Goal: Task Accomplishment & Management: Complete application form

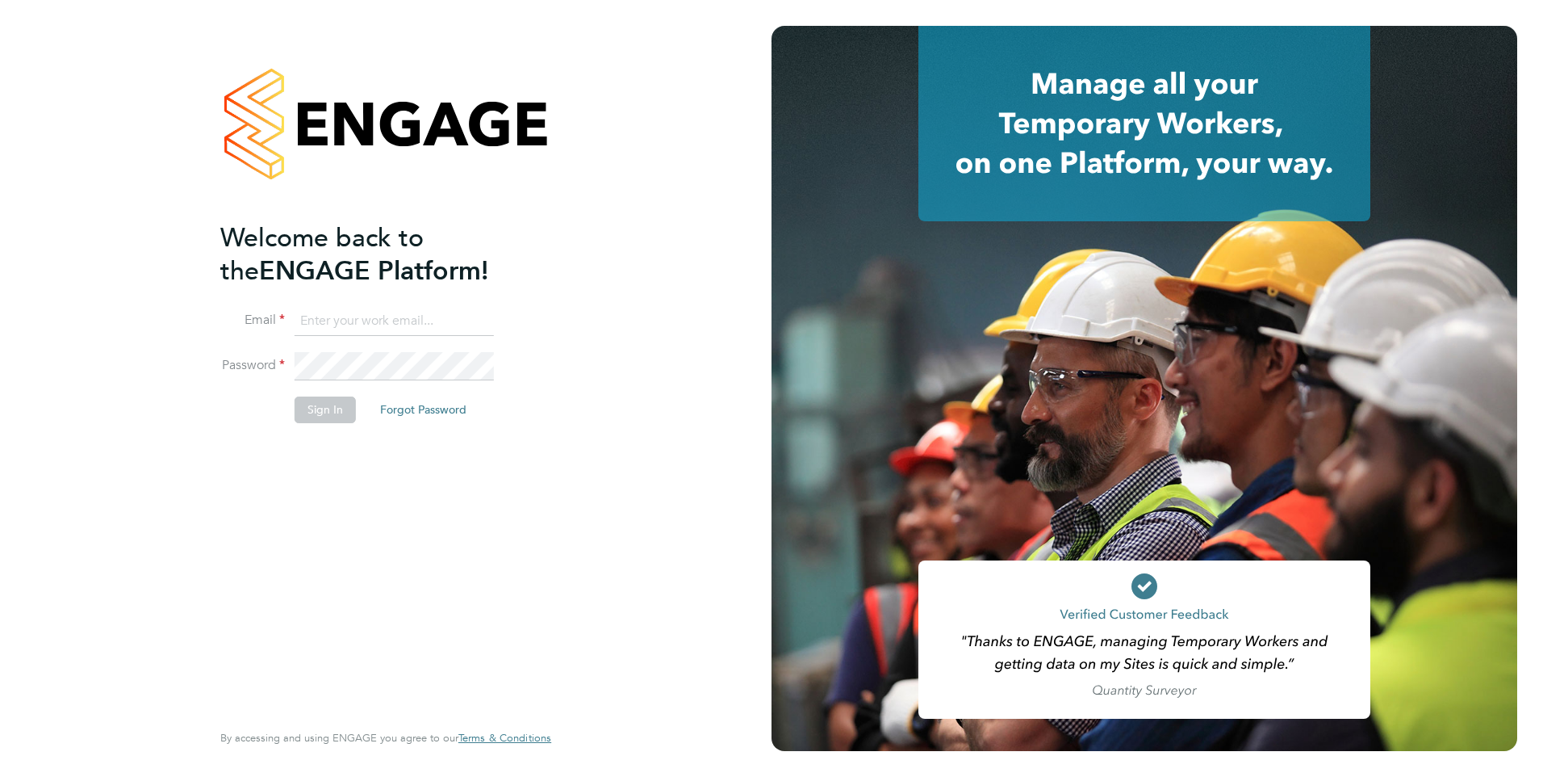
type input "[EMAIL_ADDRESS][DOMAIN_NAME]"
click at [331, 410] on button "Sign In" at bounding box center [325, 409] width 61 height 26
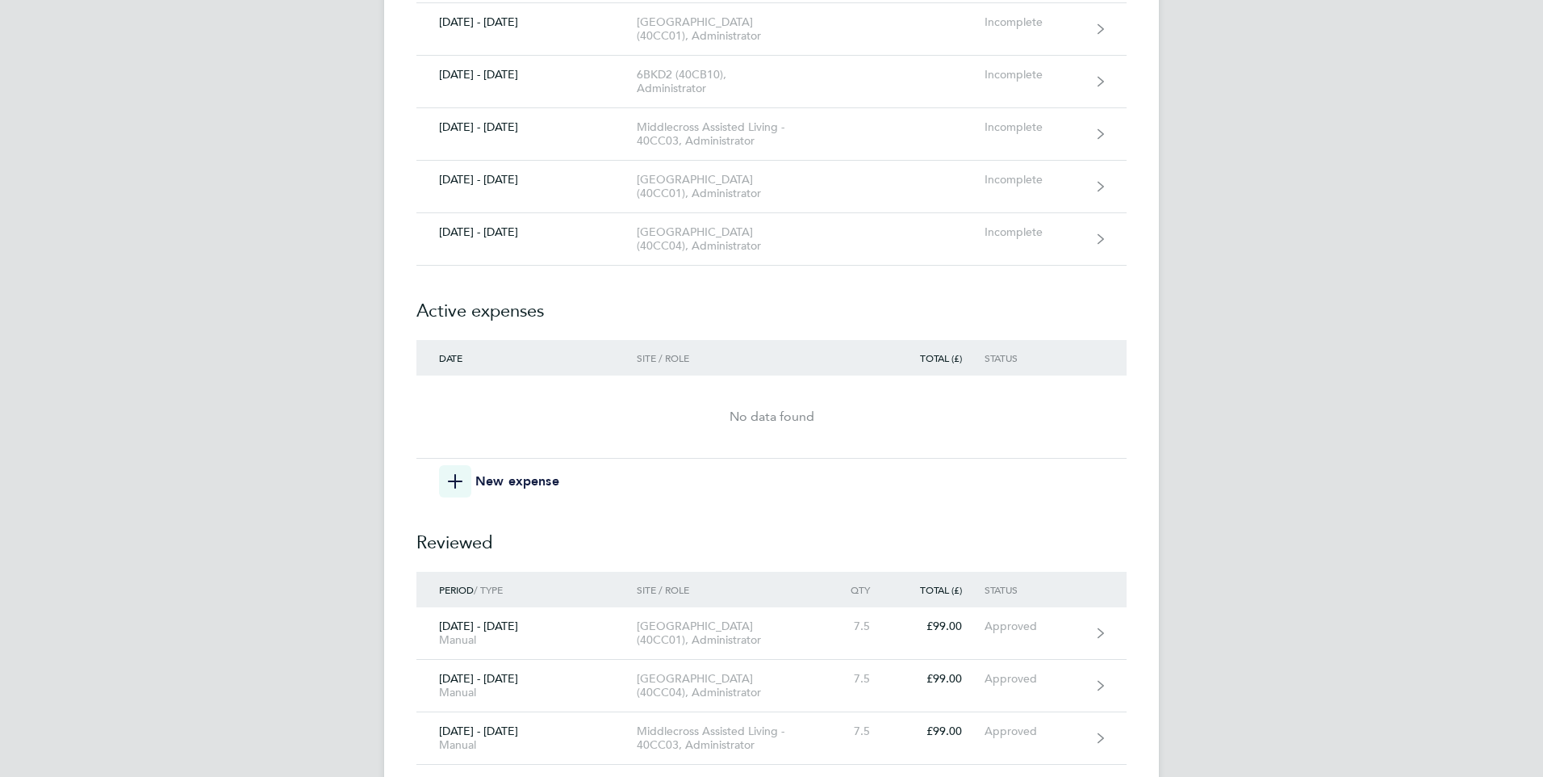
scroll to position [484, 0]
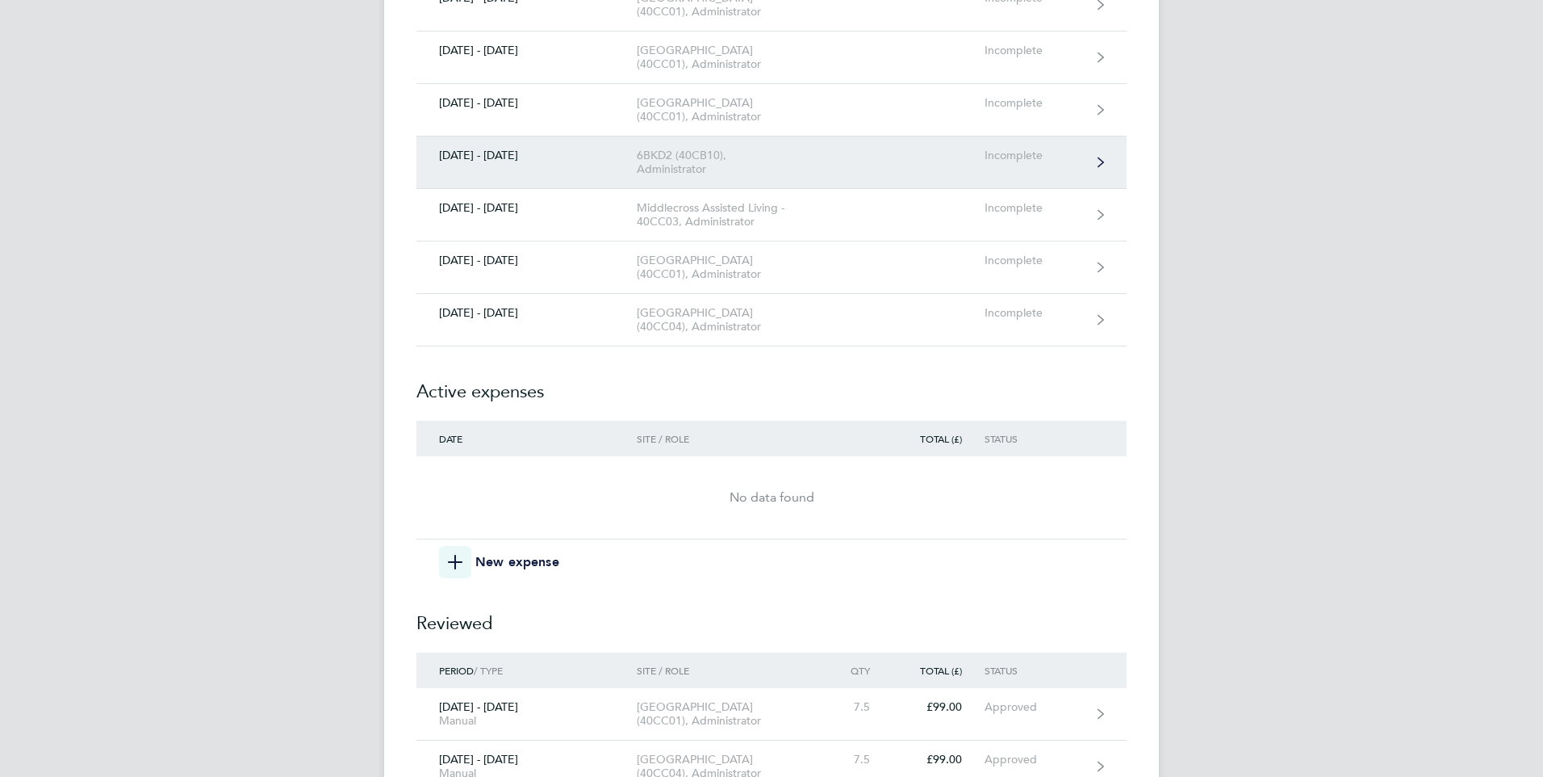
click at [694, 176] on div "6BKD2 (40CB10), Administrator" at bounding box center [729, 162] width 185 height 27
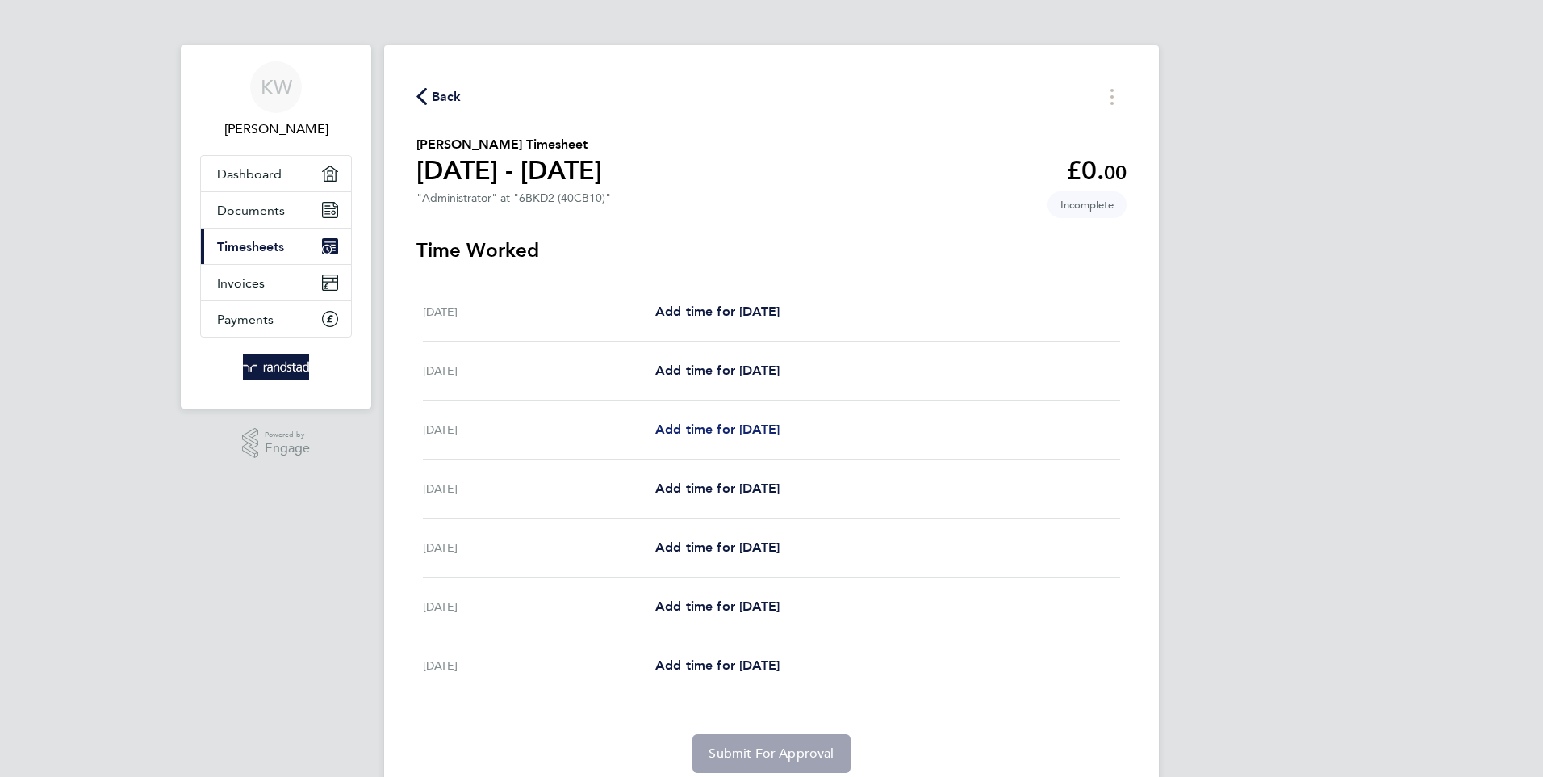
click at [726, 420] on link "Add time for [DATE]" at bounding box center [717, 429] width 124 height 19
select select "30"
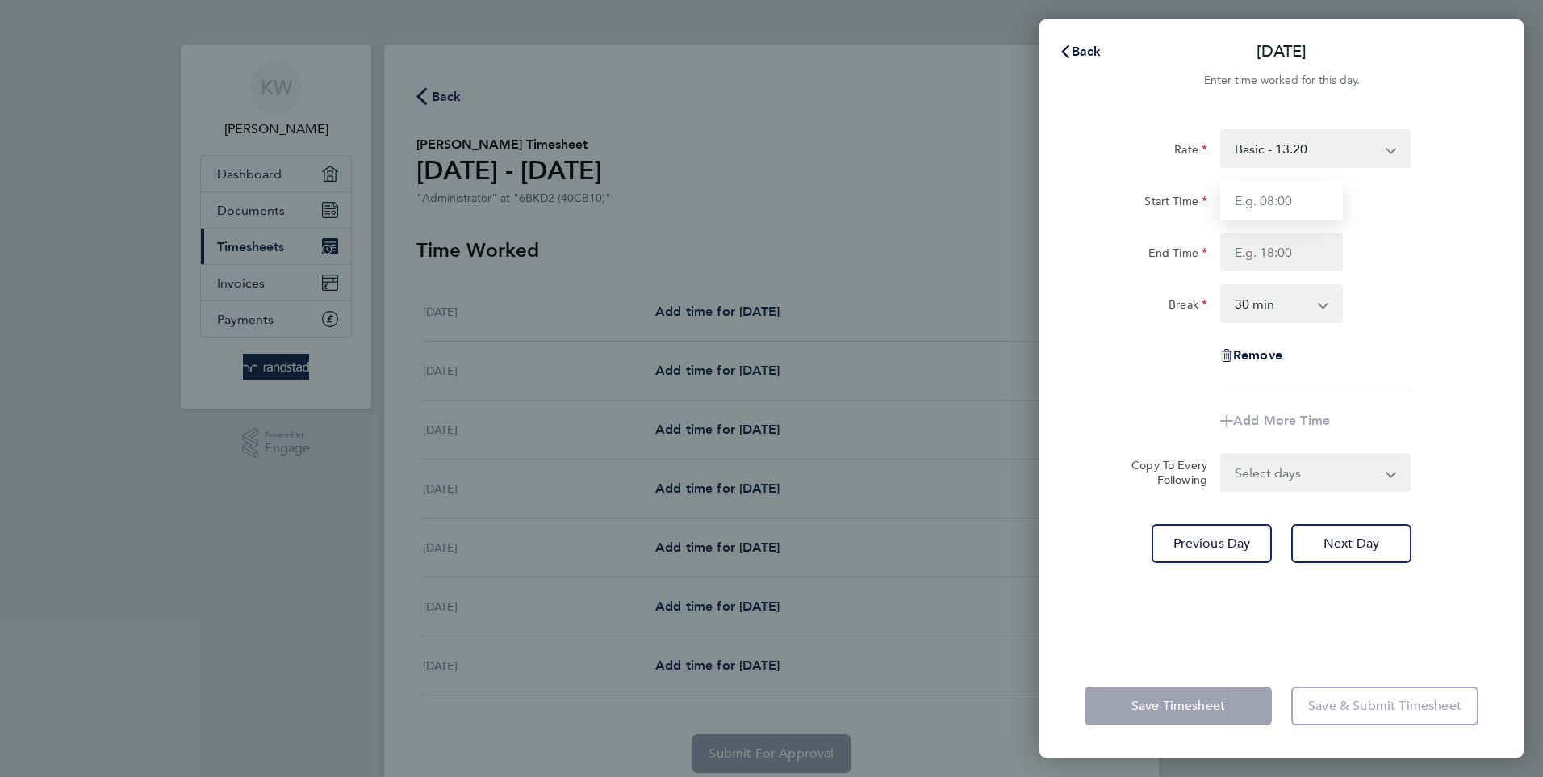
click at [1268, 192] on input "Start Time" at bounding box center [1281, 200] width 123 height 39
type input "08:00"
type input "16:00"
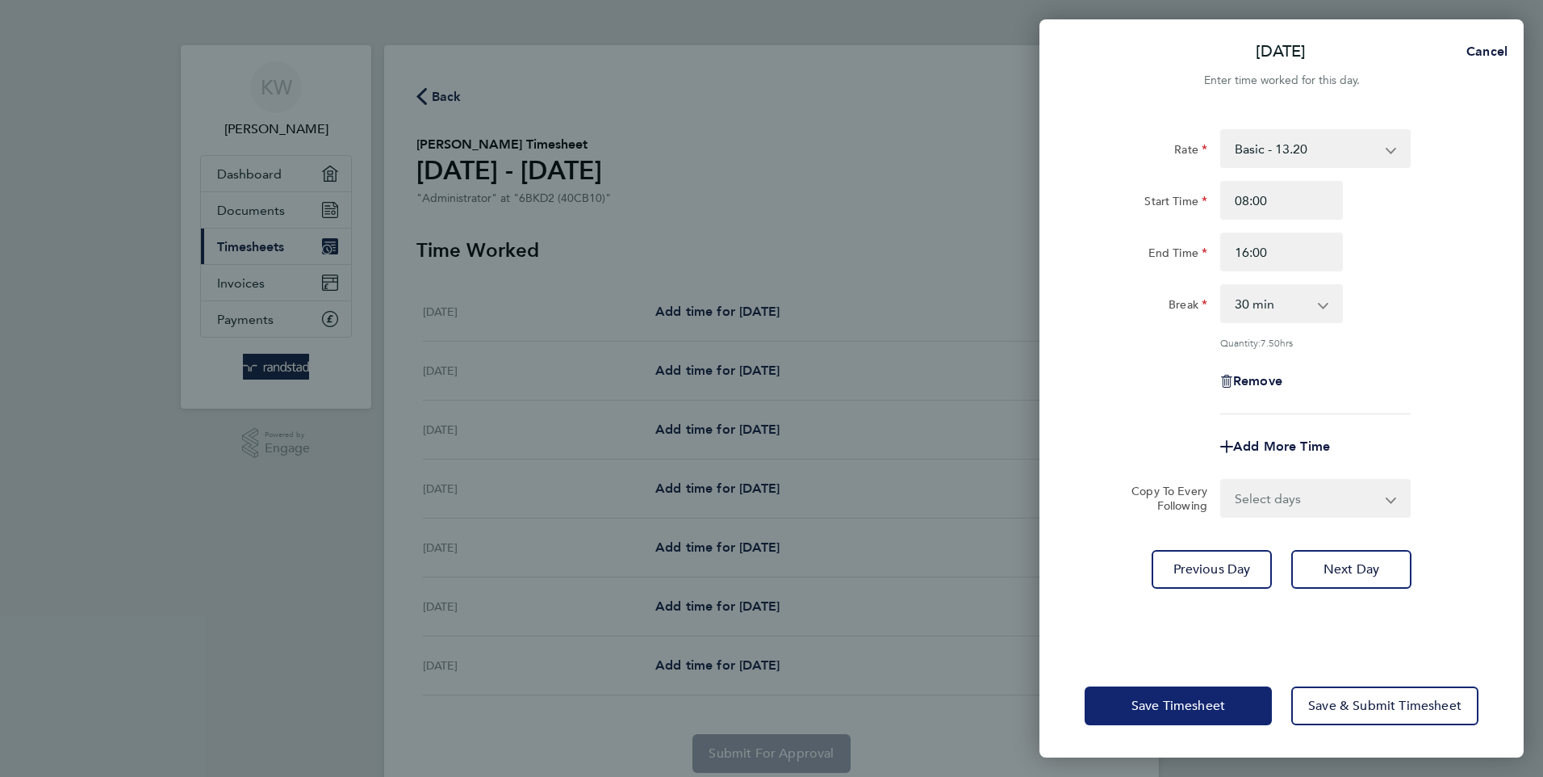
click at [1169, 702] on span "Save Timesheet" at bounding box center [1179, 705] width 94 height 16
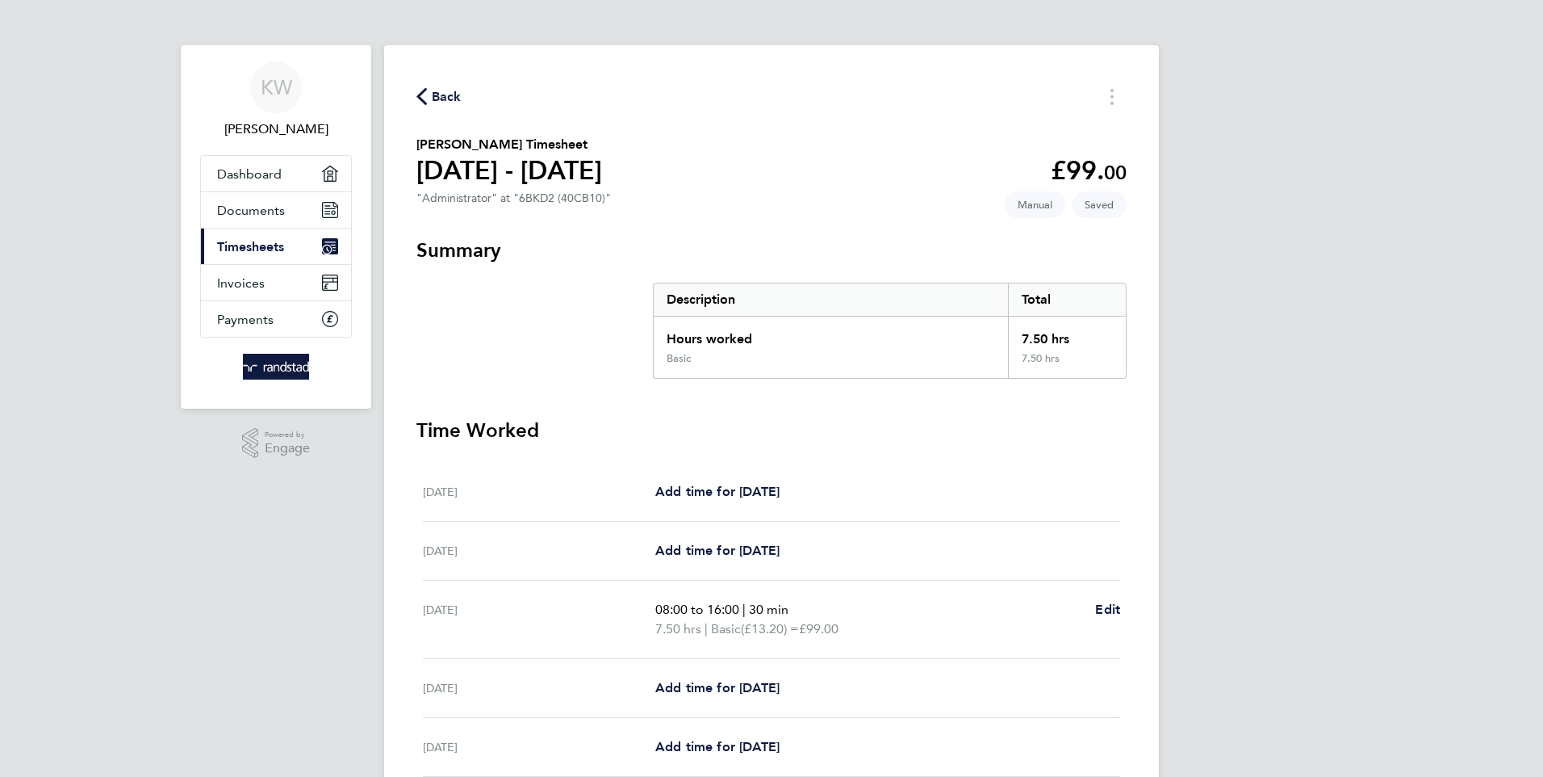
click at [442, 96] on span "Back" at bounding box center [447, 96] width 30 height 19
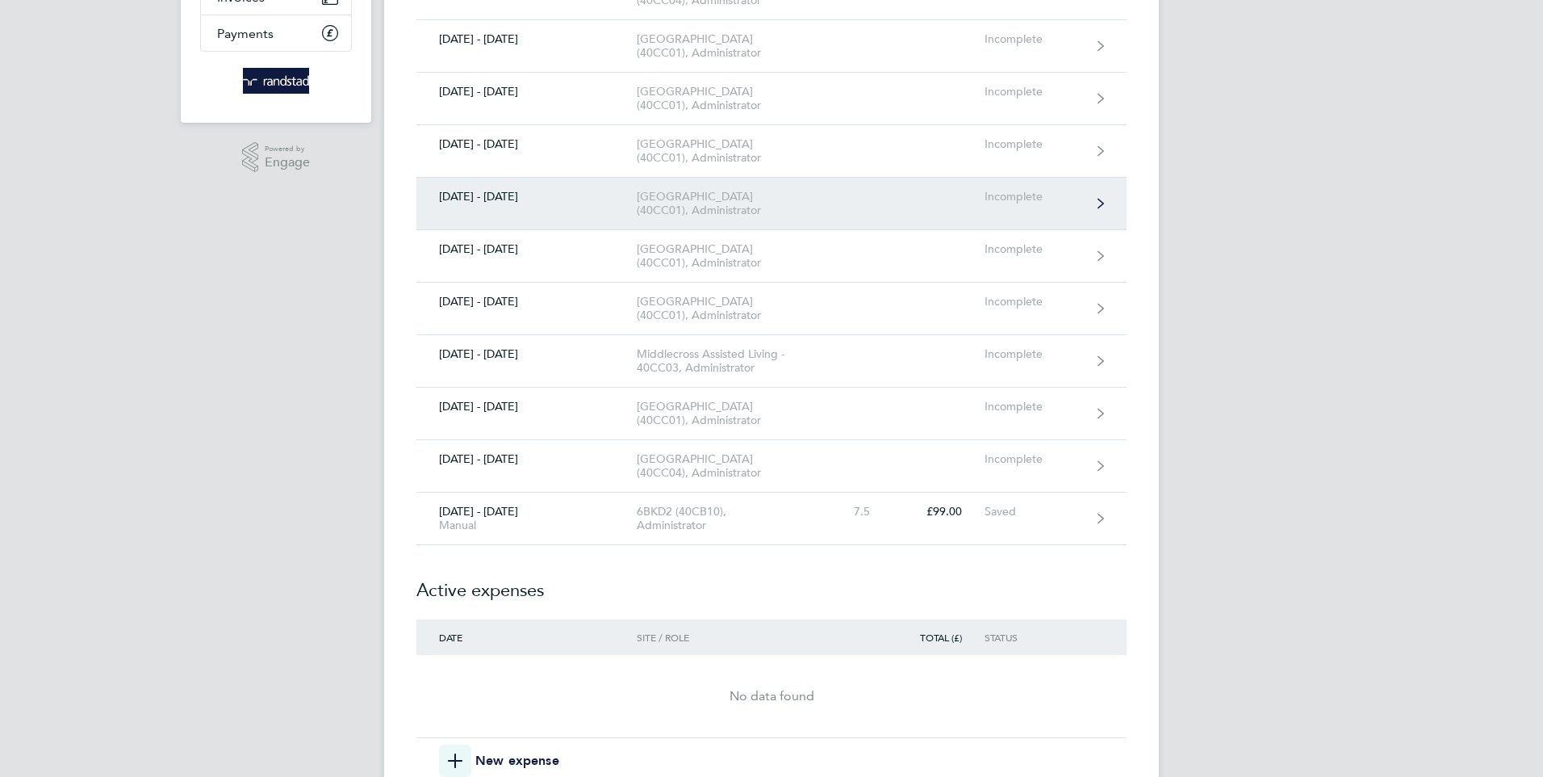
scroll to position [323, 0]
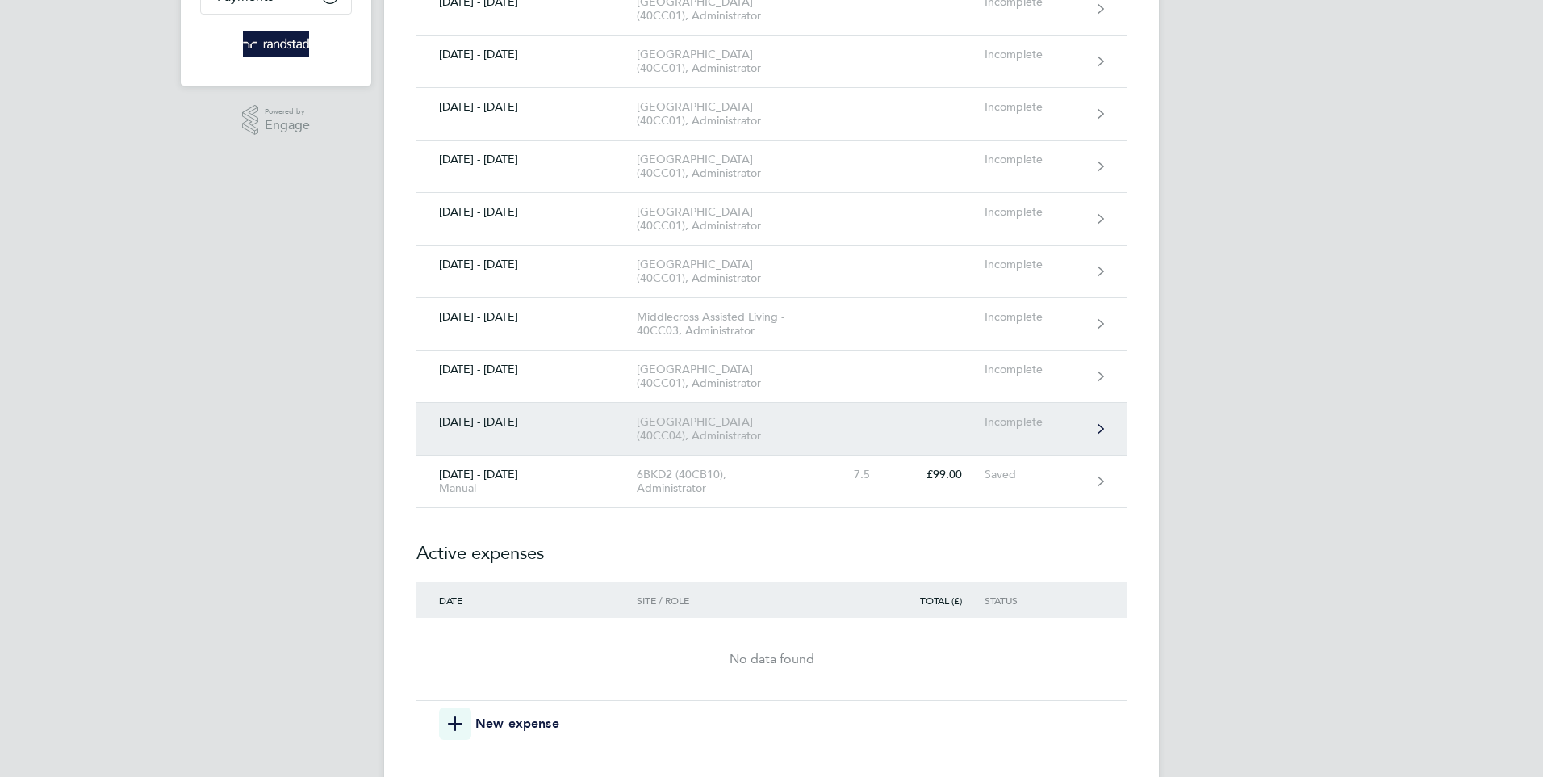
click at [698, 442] on div "[GEOGRAPHIC_DATA] (40CC04), Administrator" at bounding box center [729, 428] width 185 height 27
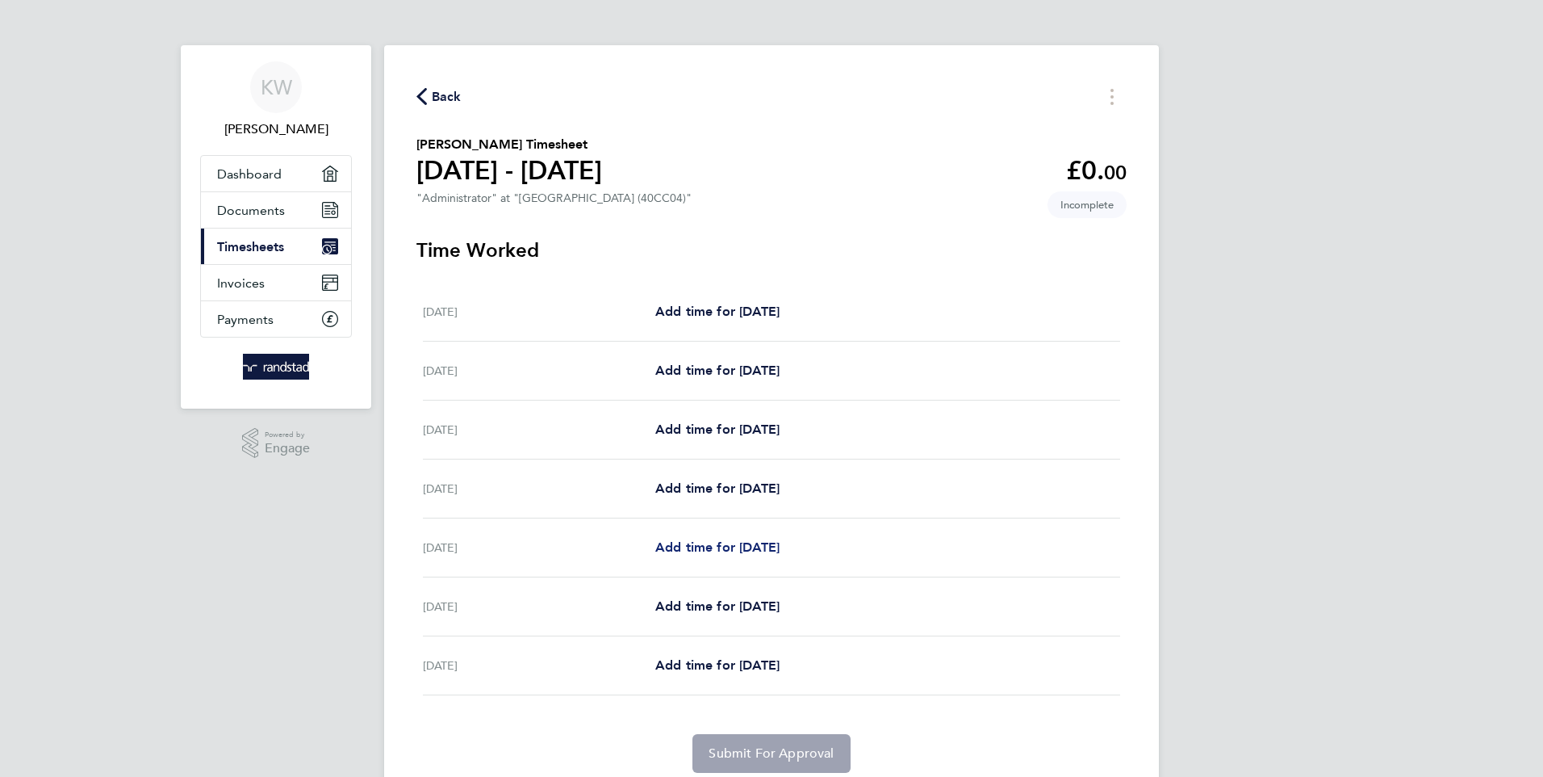
click at [710, 542] on span "Add time for [DATE]" at bounding box center [717, 546] width 124 height 15
select select "30"
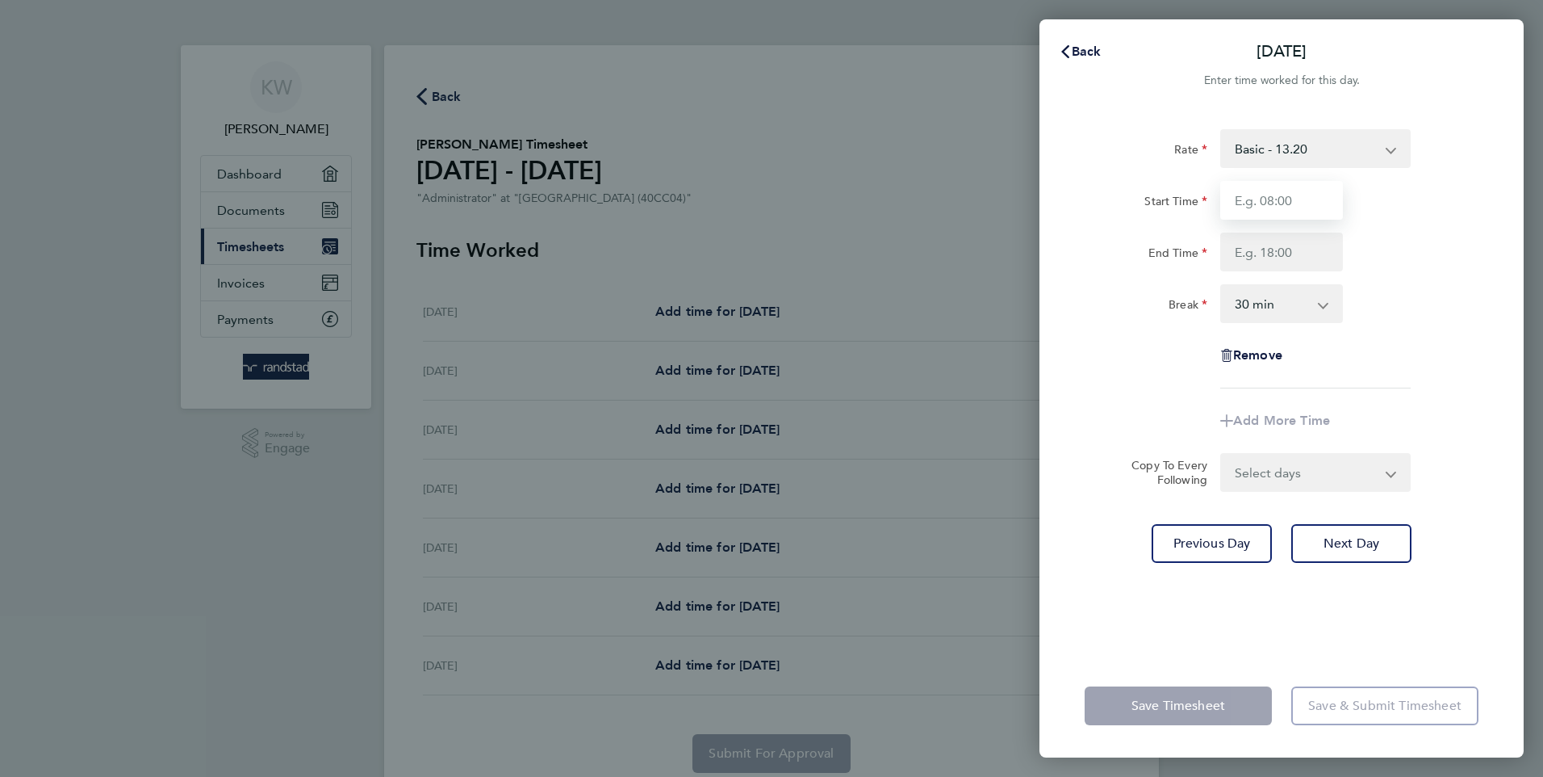
click at [1258, 195] on input "Start Time" at bounding box center [1281, 200] width 123 height 39
type input "09:00"
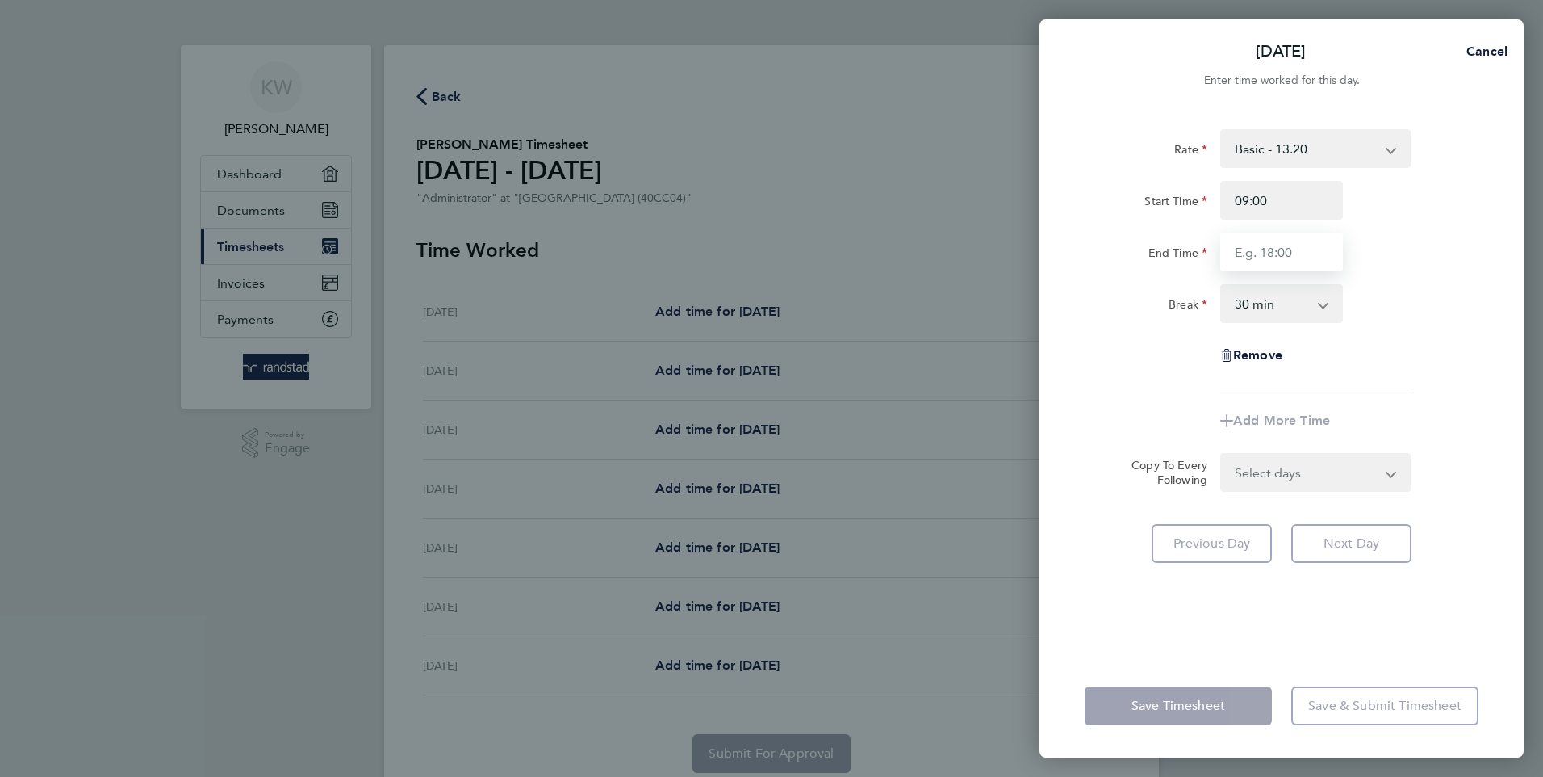
click at [1262, 248] on input "End Time" at bounding box center [1281, 251] width 123 height 39
type input "17:00"
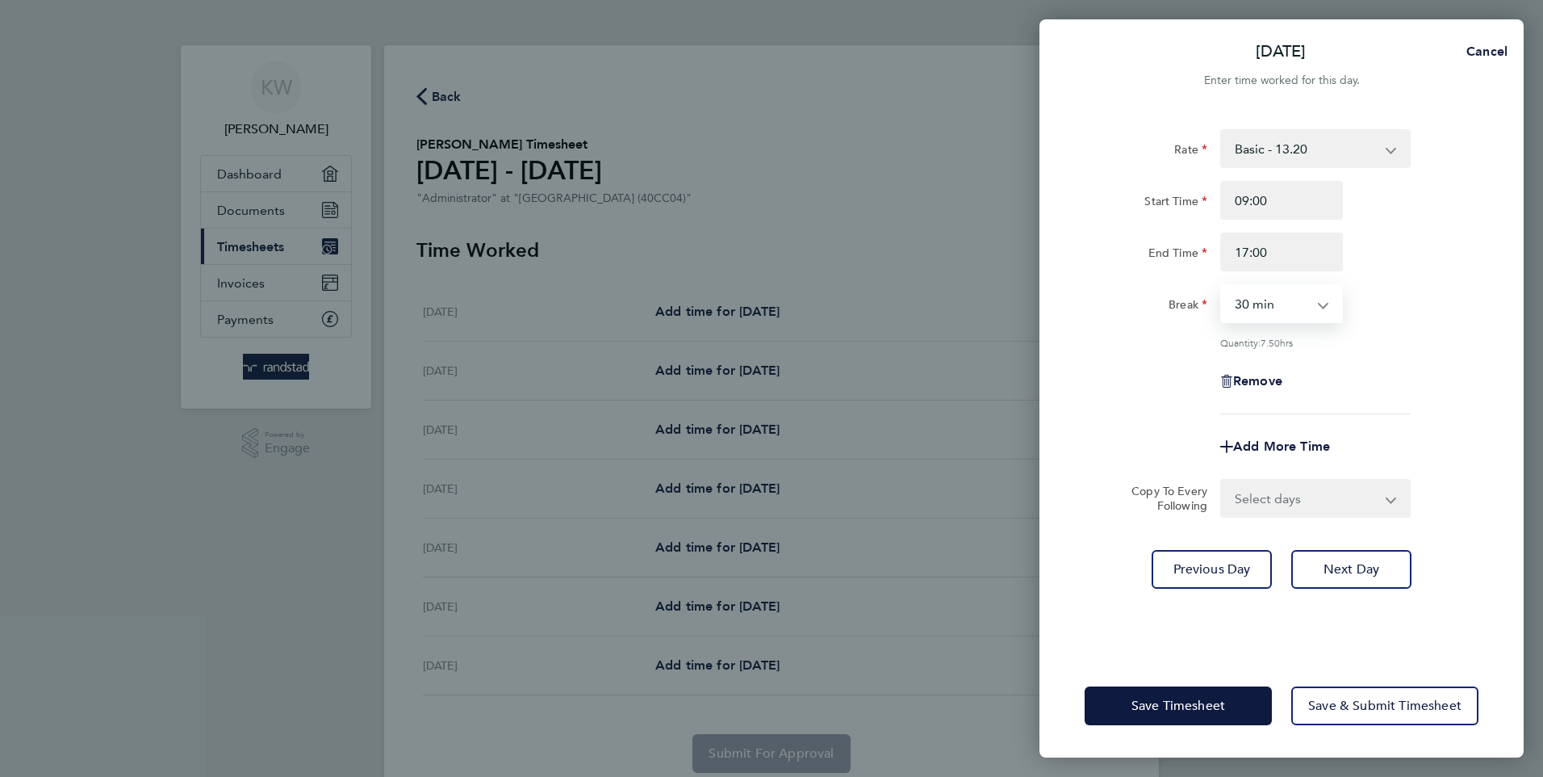
click at [1266, 307] on select "0 min 15 min 30 min 45 min 60 min 75 min 90 min" at bounding box center [1272, 304] width 100 height 36
click at [1222, 286] on select "0 min 15 min 30 min 45 min 60 min 75 min 90 min" at bounding box center [1272, 304] width 100 height 36
click at [1344, 561] on span "Next Day" at bounding box center [1352, 569] width 56 height 16
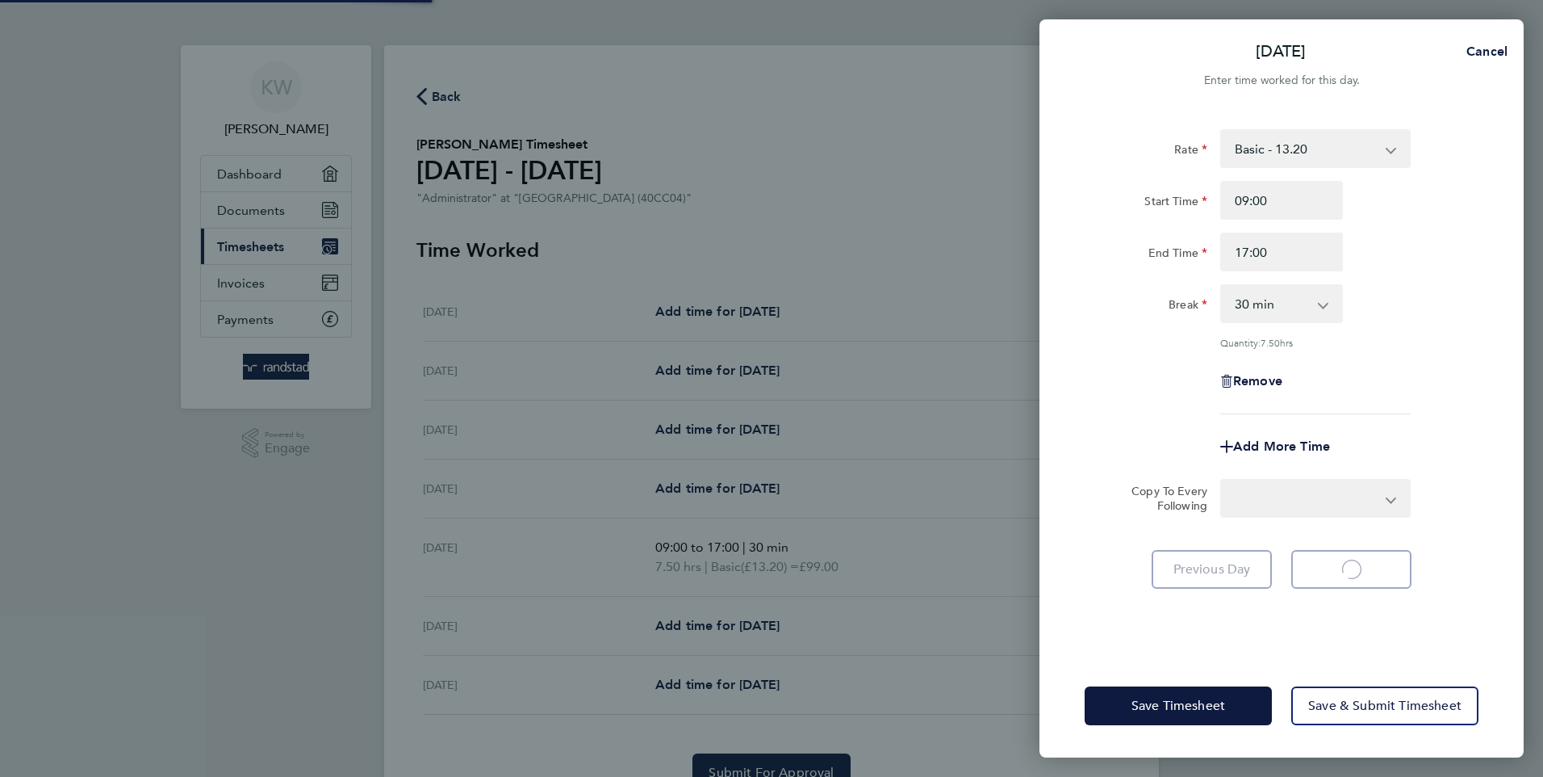
select select "30"
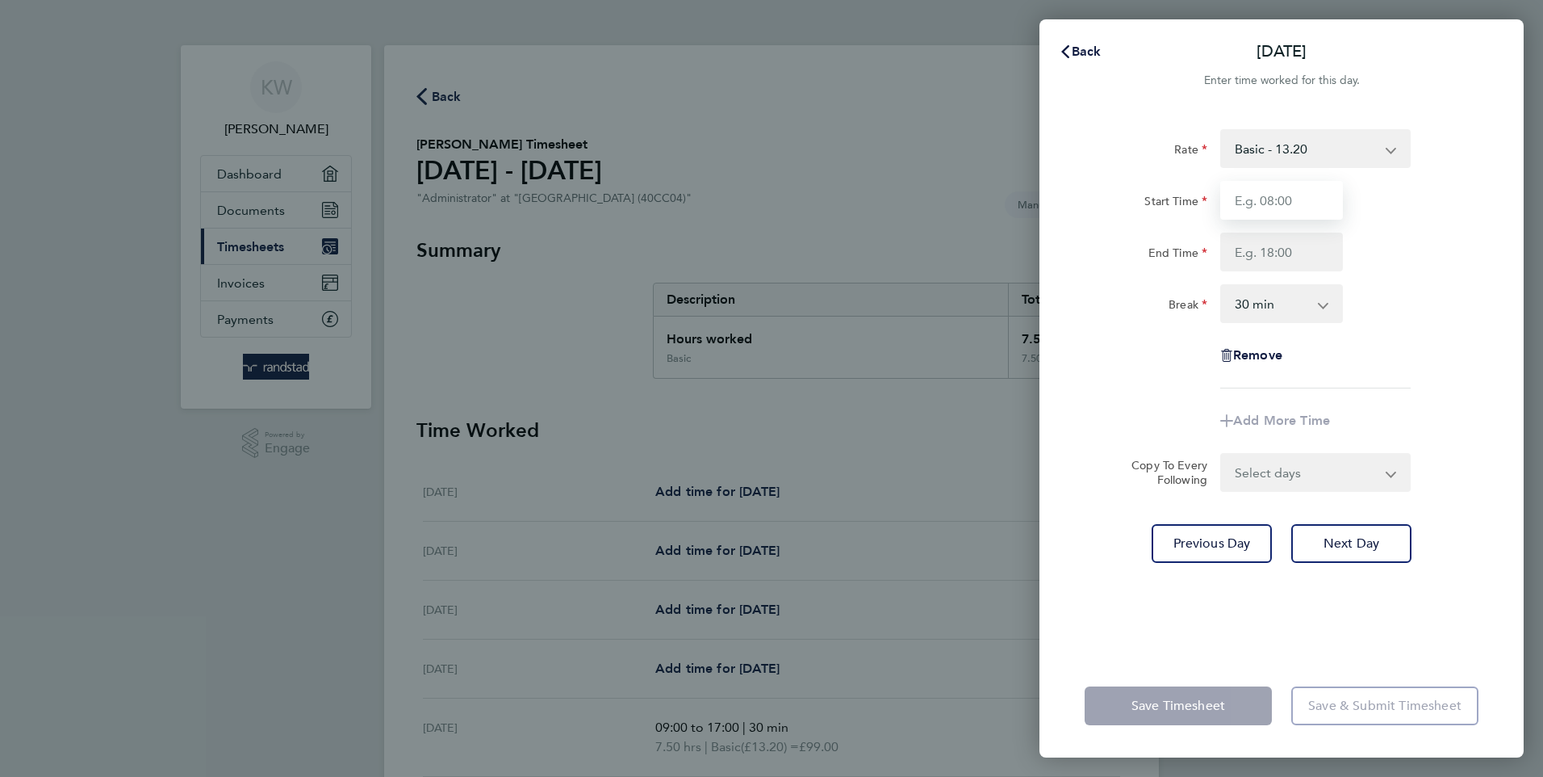
click at [1258, 195] on input "Start Time" at bounding box center [1281, 200] width 123 height 39
type input "09:00"
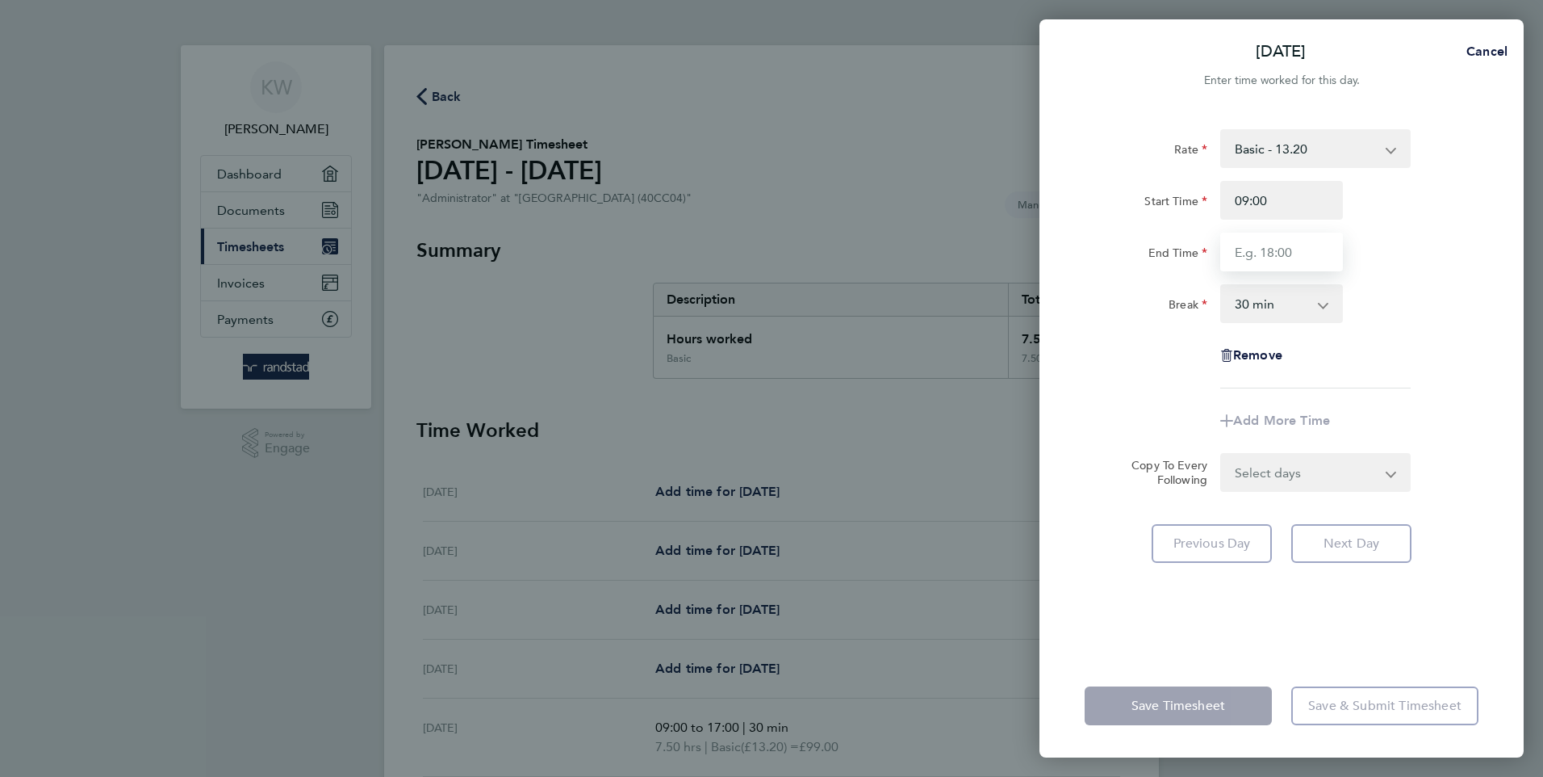
click at [1254, 254] on input "End Time" at bounding box center [1281, 251] width 123 height 39
type input "17:00"
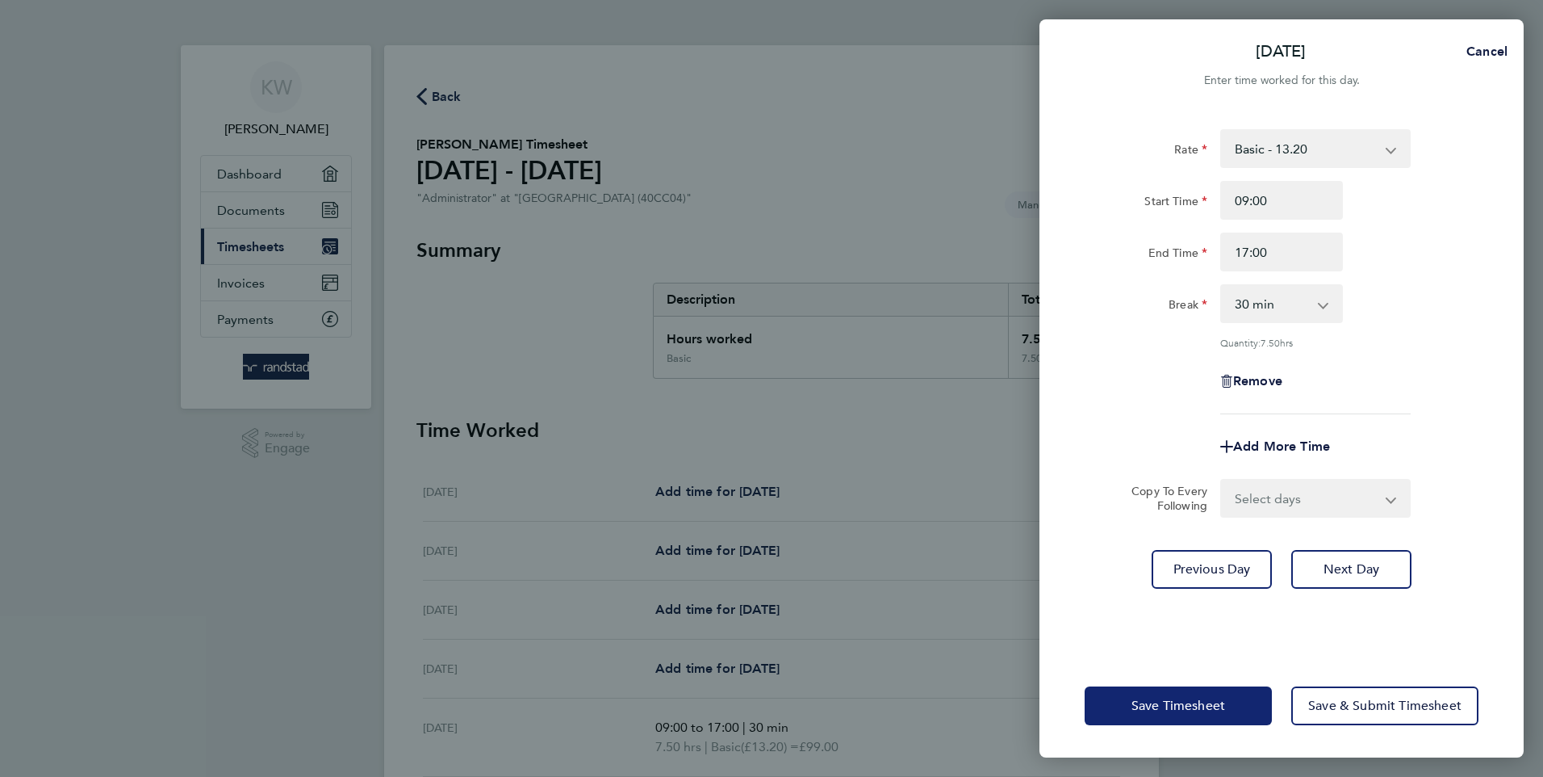
click at [1174, 705] on span "Save Timesheet" at bounding box center [1179, 705] width 94 height 16
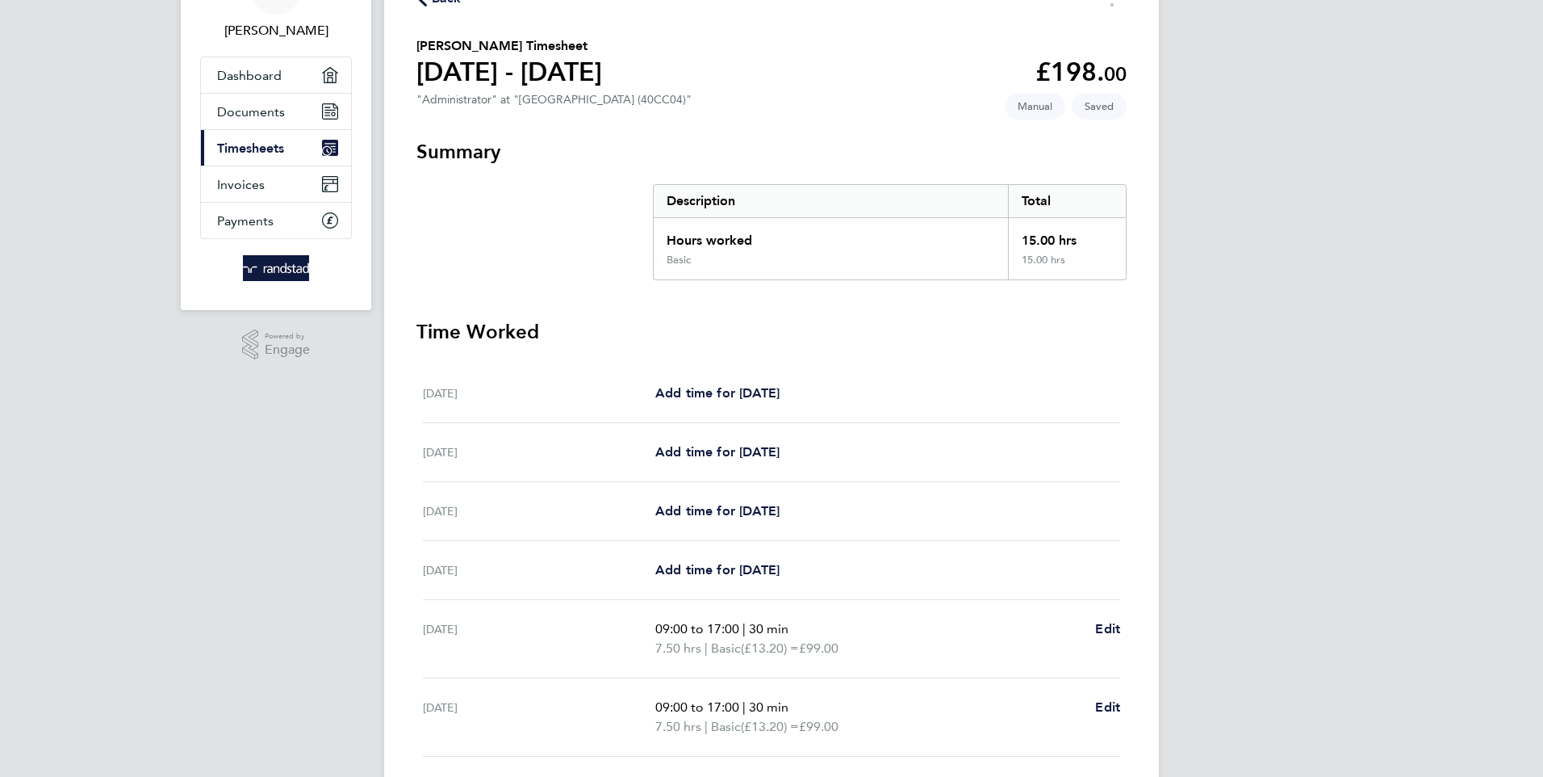
scroll to position [81, 0]
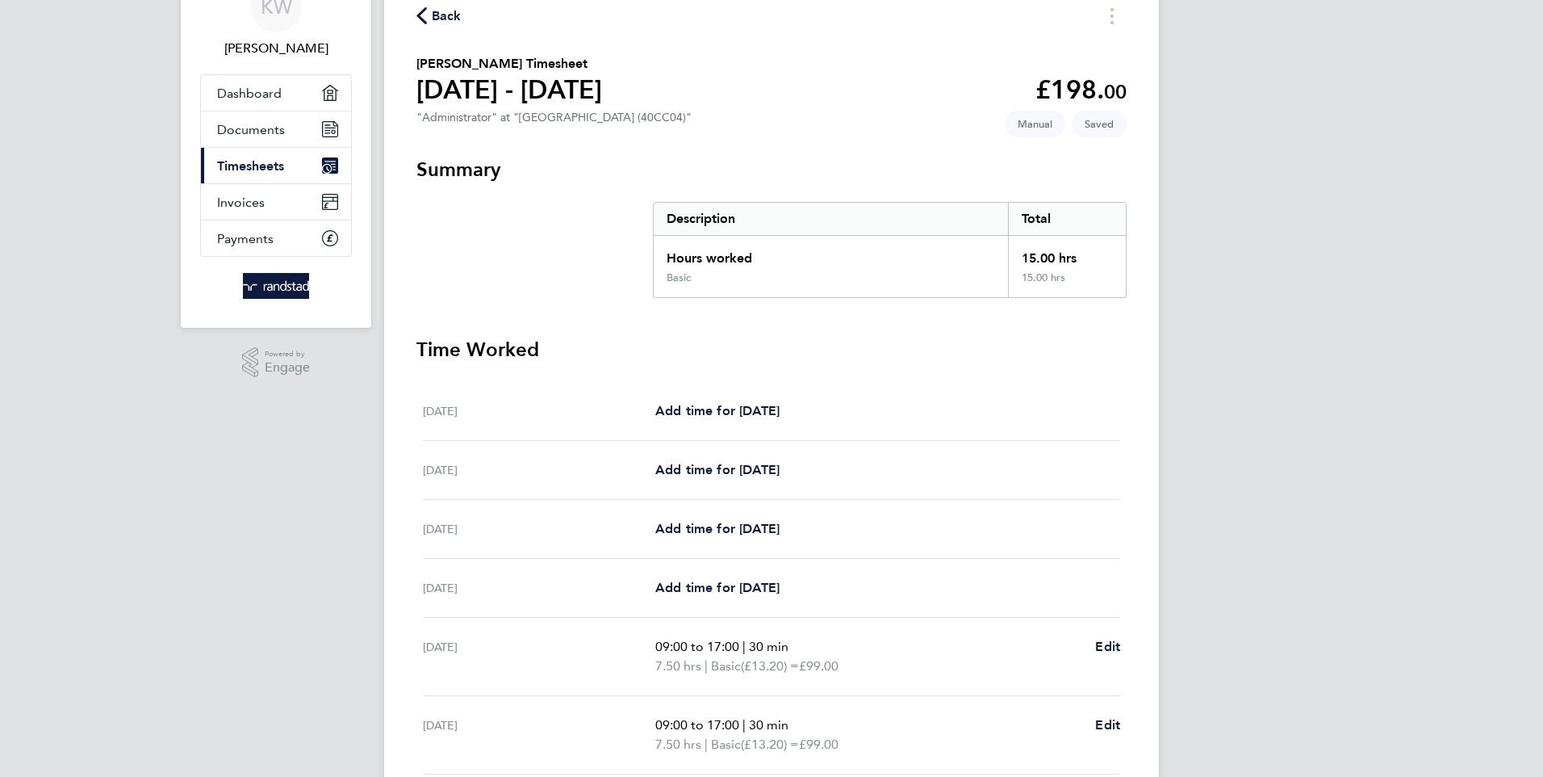
click at [446, 15] on span "Back" at bounding box center [447, 15] width 30 height 19
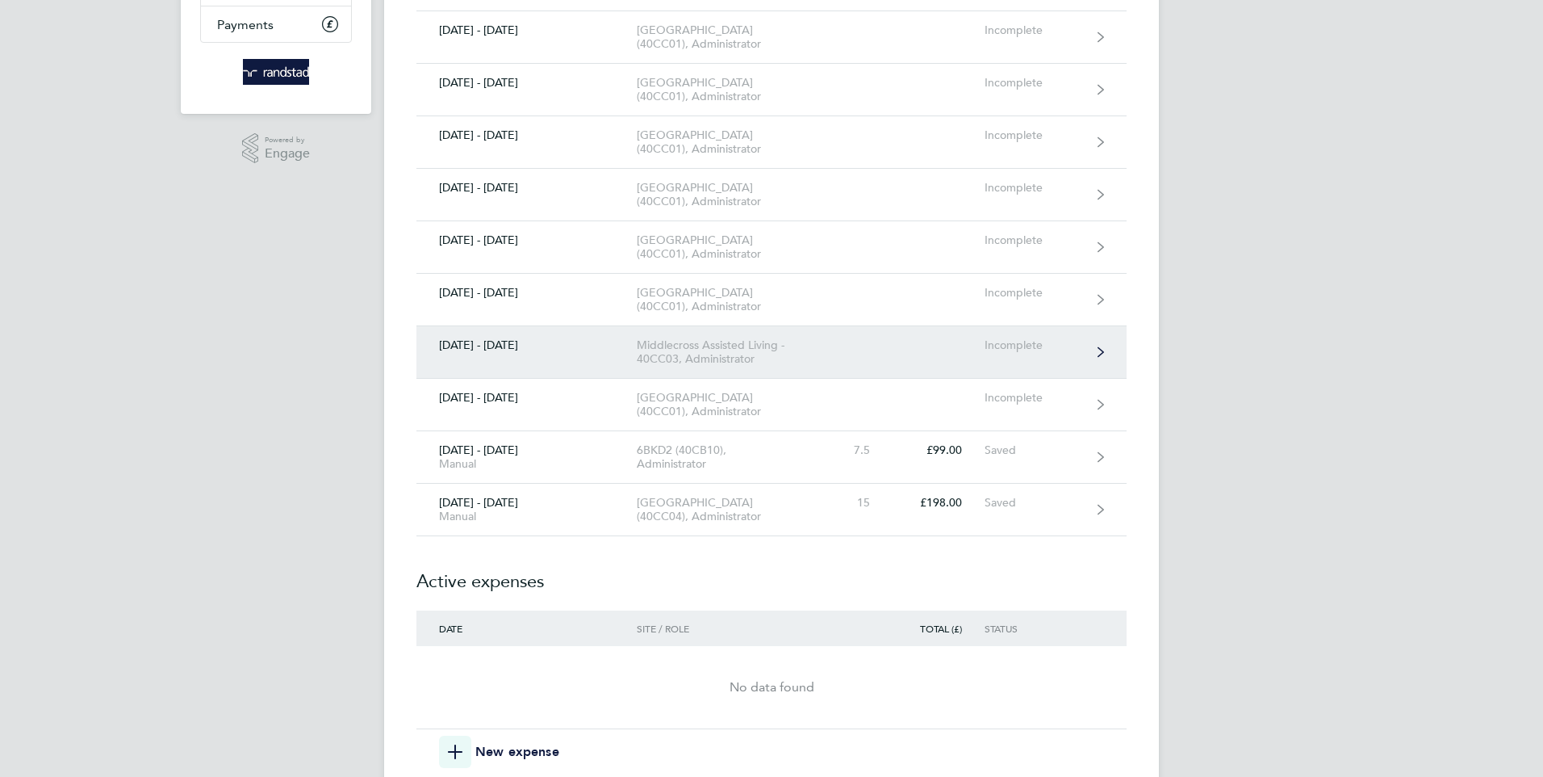
scroll to position [323, 0]
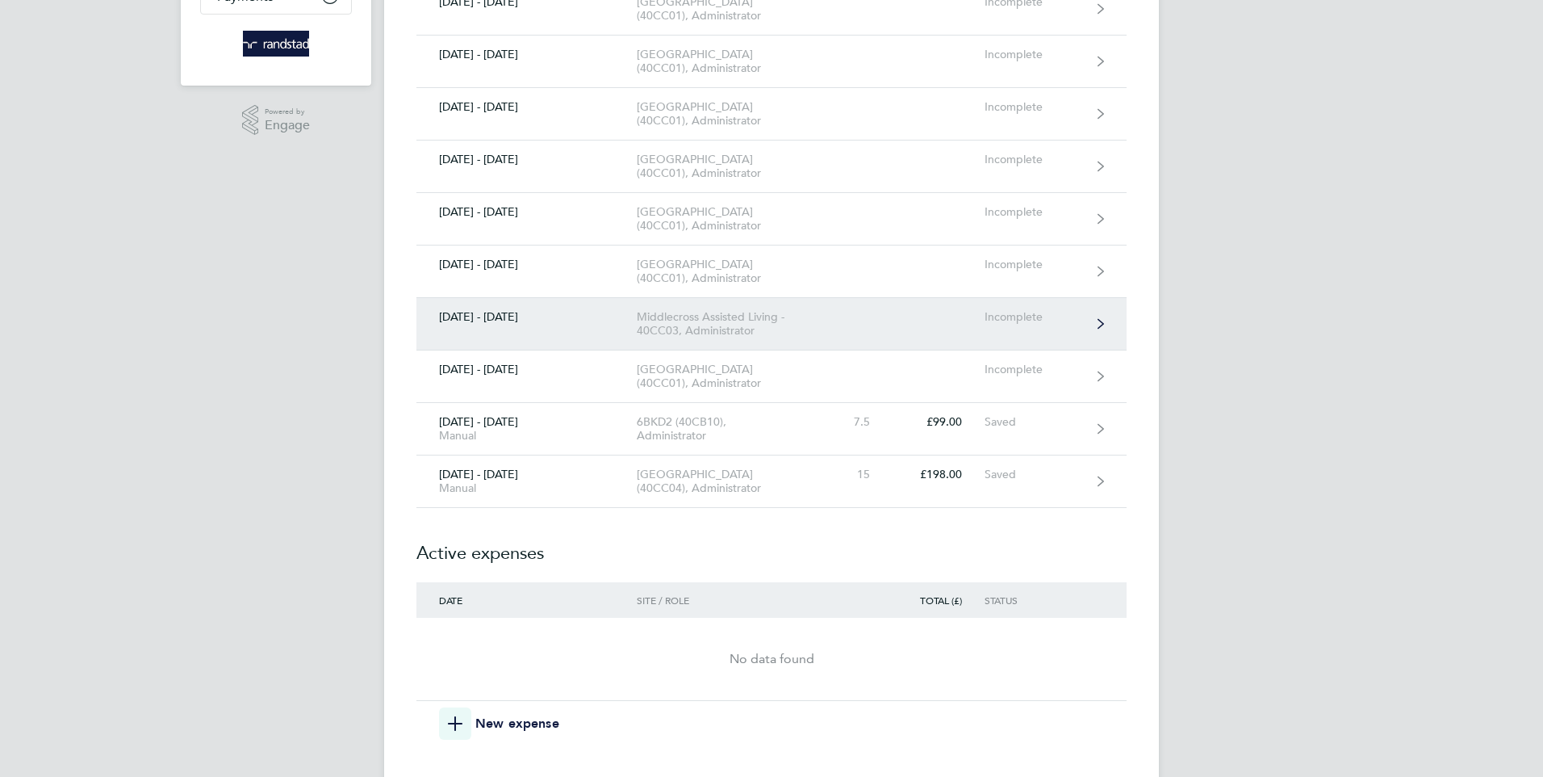
click at [716, 337] on div "Middlecross Assisted Living - 40CC03, Administrator" at bounding box center [729, 323] width 185 height 27
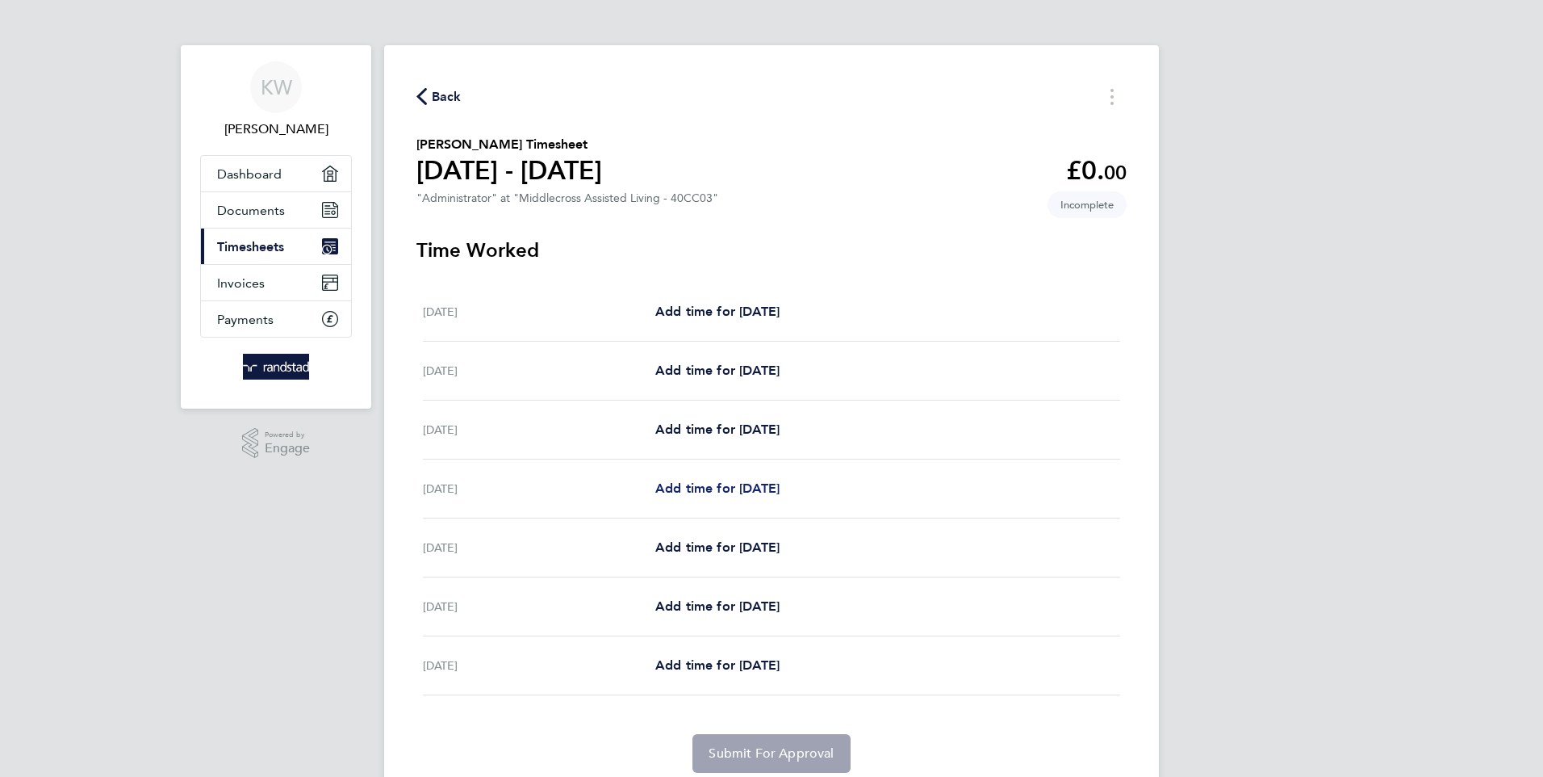
click at [711, 485] on span "Add time for [DATE]" at bounding box center [717, 487] width 124 height 15
select select "60"
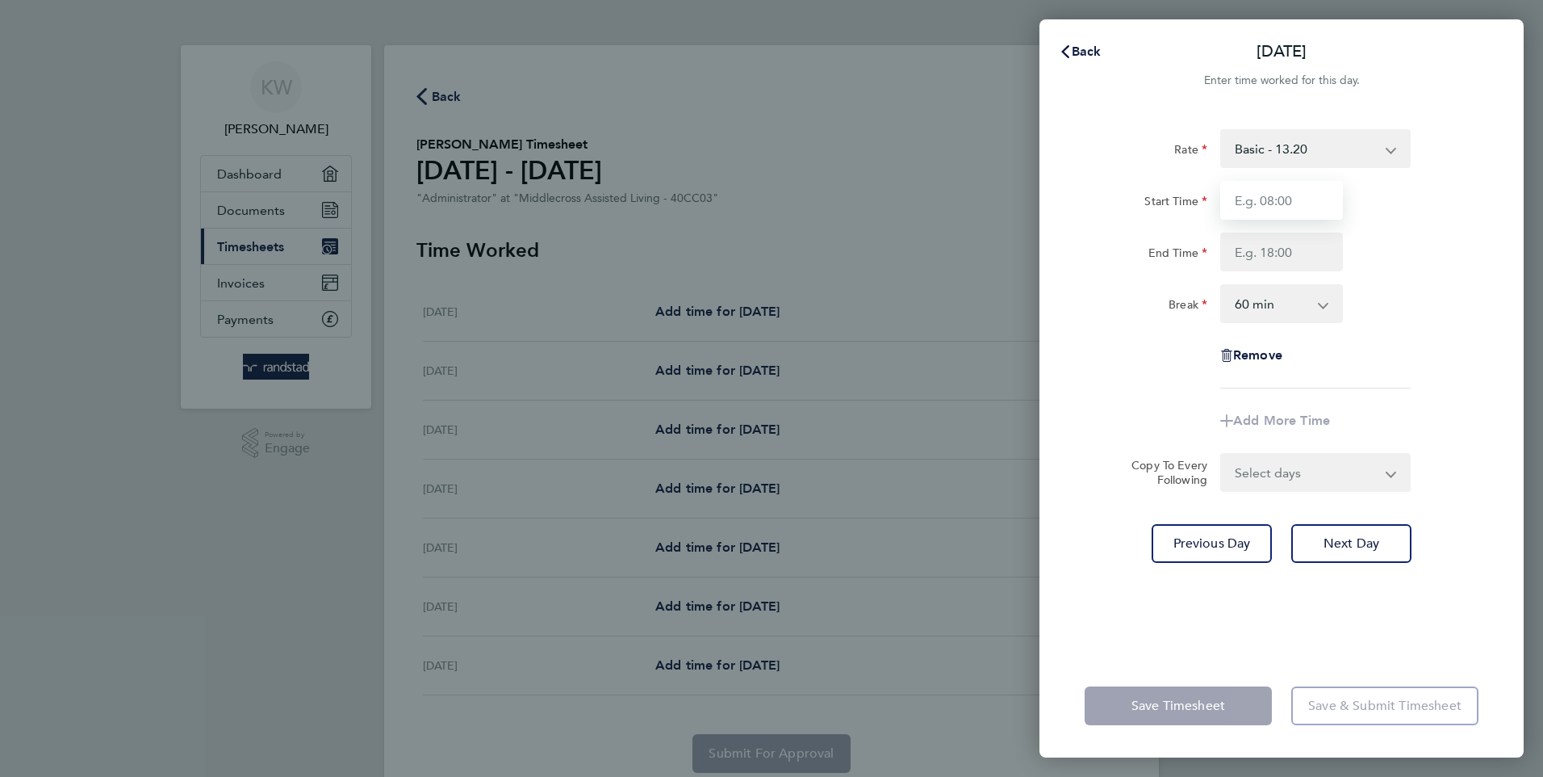
click at [1268, 195] on input "Start Time" at bounding box center [1281, 200] width 123 height 39
type input "08:00"
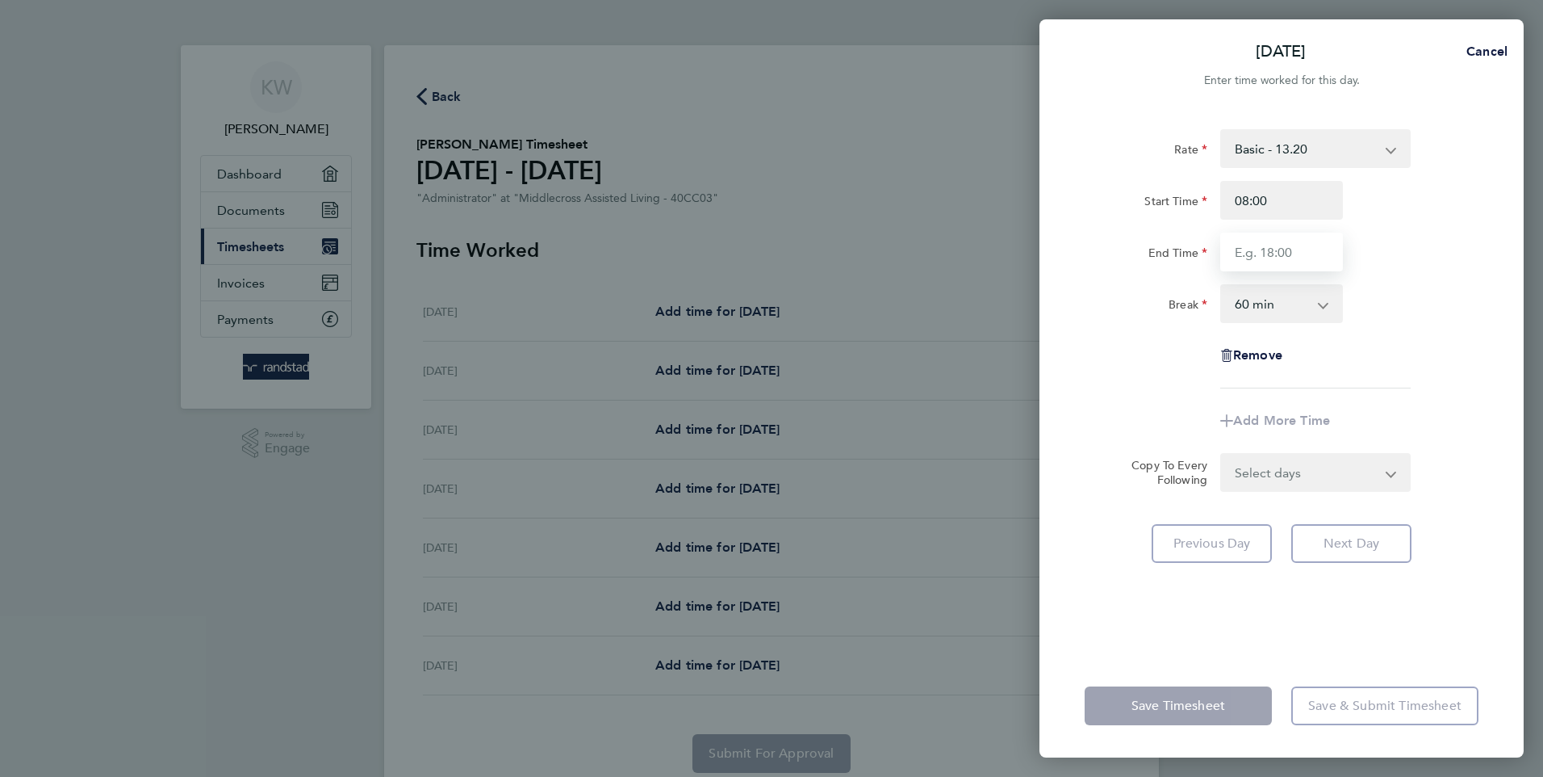
click at [1252, 246] on input "End Time" at bounding box center [1281, 251] width 123 height 39
type input "16:00"
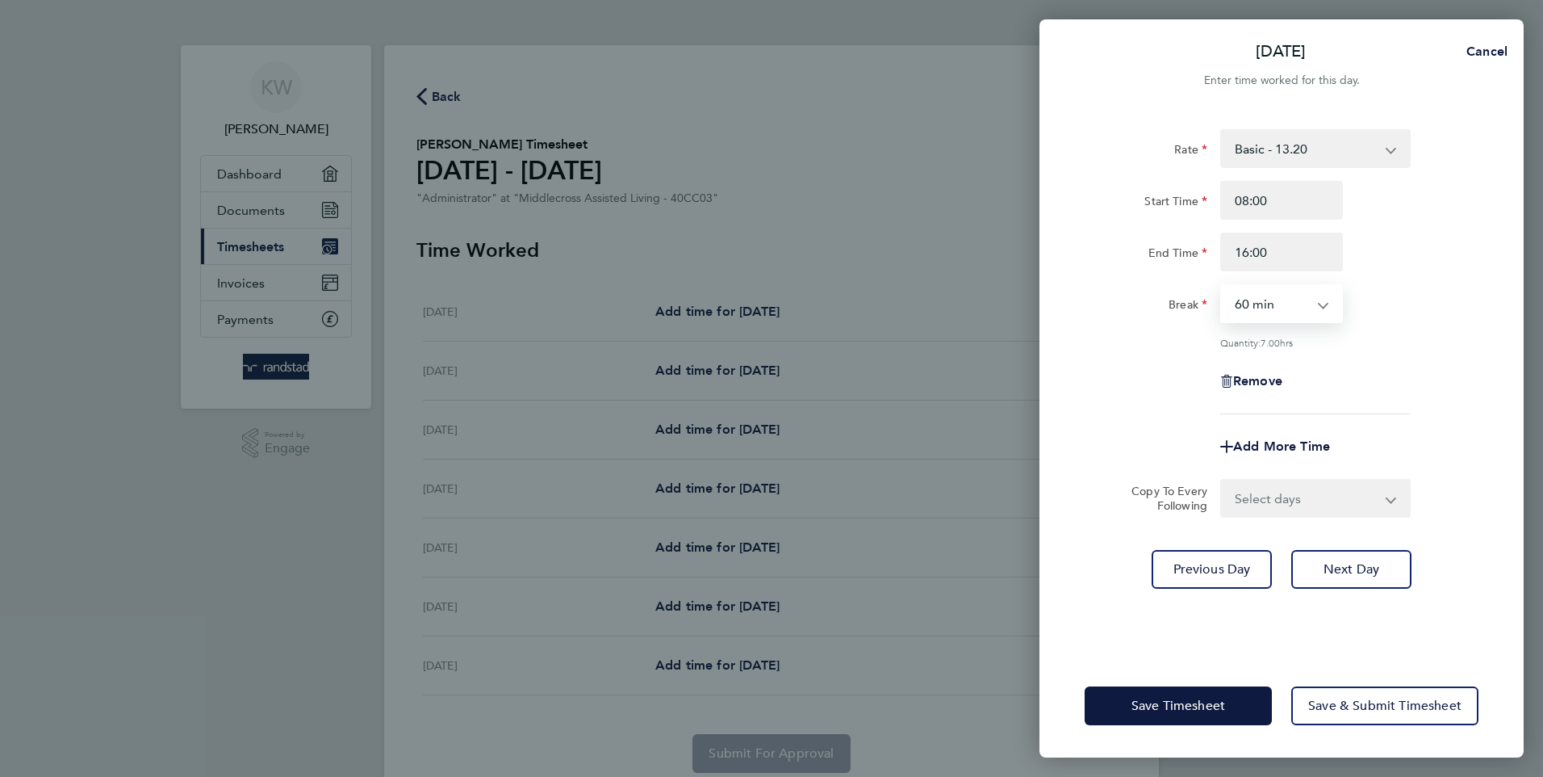
click at [1319, 304] on select "0 min 15 min 30 min 45 min 60 min 75 min 90 min" at bounding box center [1272, 304] width 100 height 36
select select "30"
click at [1222, 286] on select "0 min 15 min 30 min 45 min 60 min 75 min 90 min" at bounding box center [1272, 304] width 100 height 36
click at [1168, 697] on span "Save Timesheet" at bounding box center [1179, 705] width 94 height 16
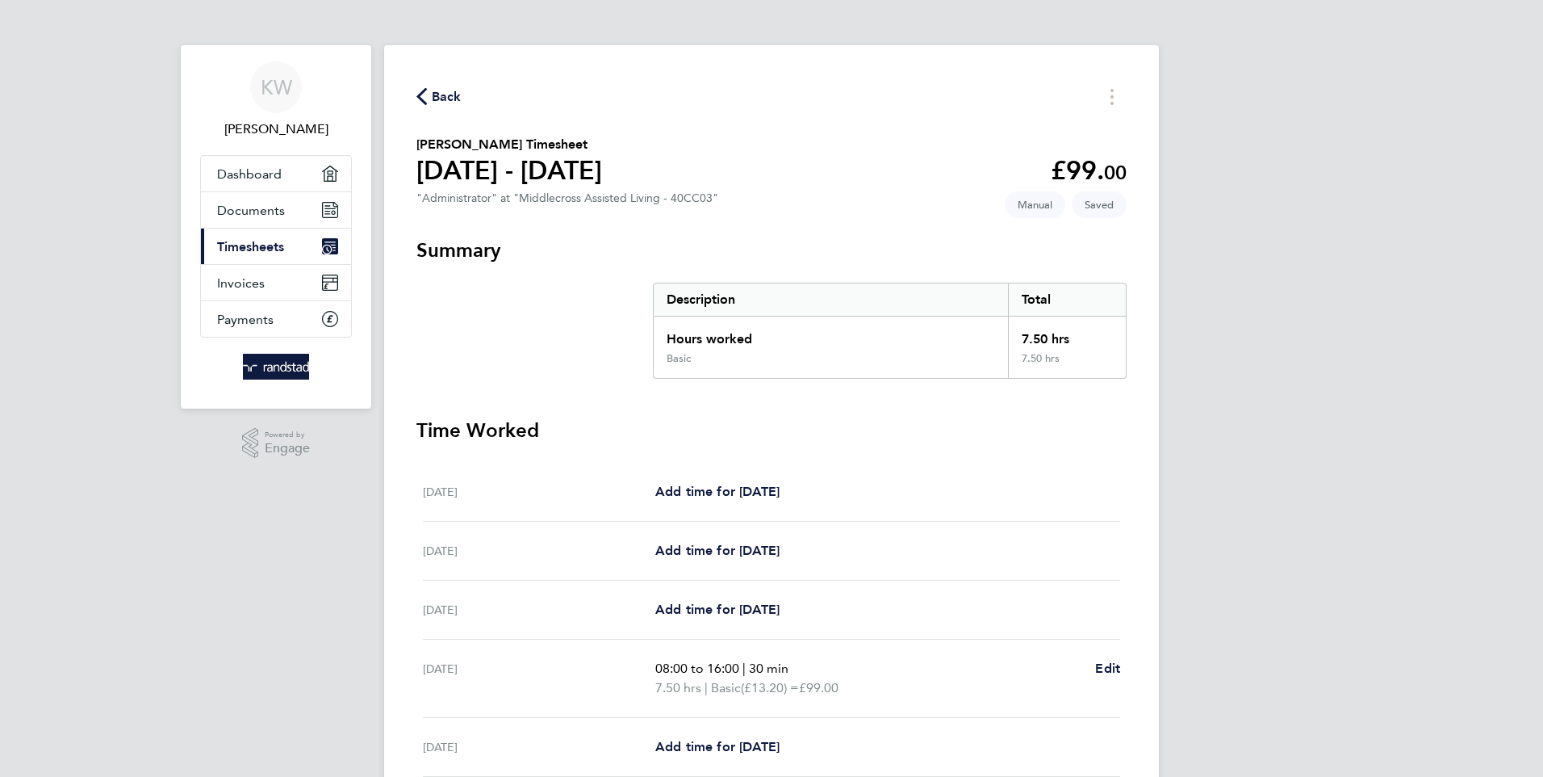
click at [442, 96] on span "Back" at bounding box center [447, 96] width 30 height 19
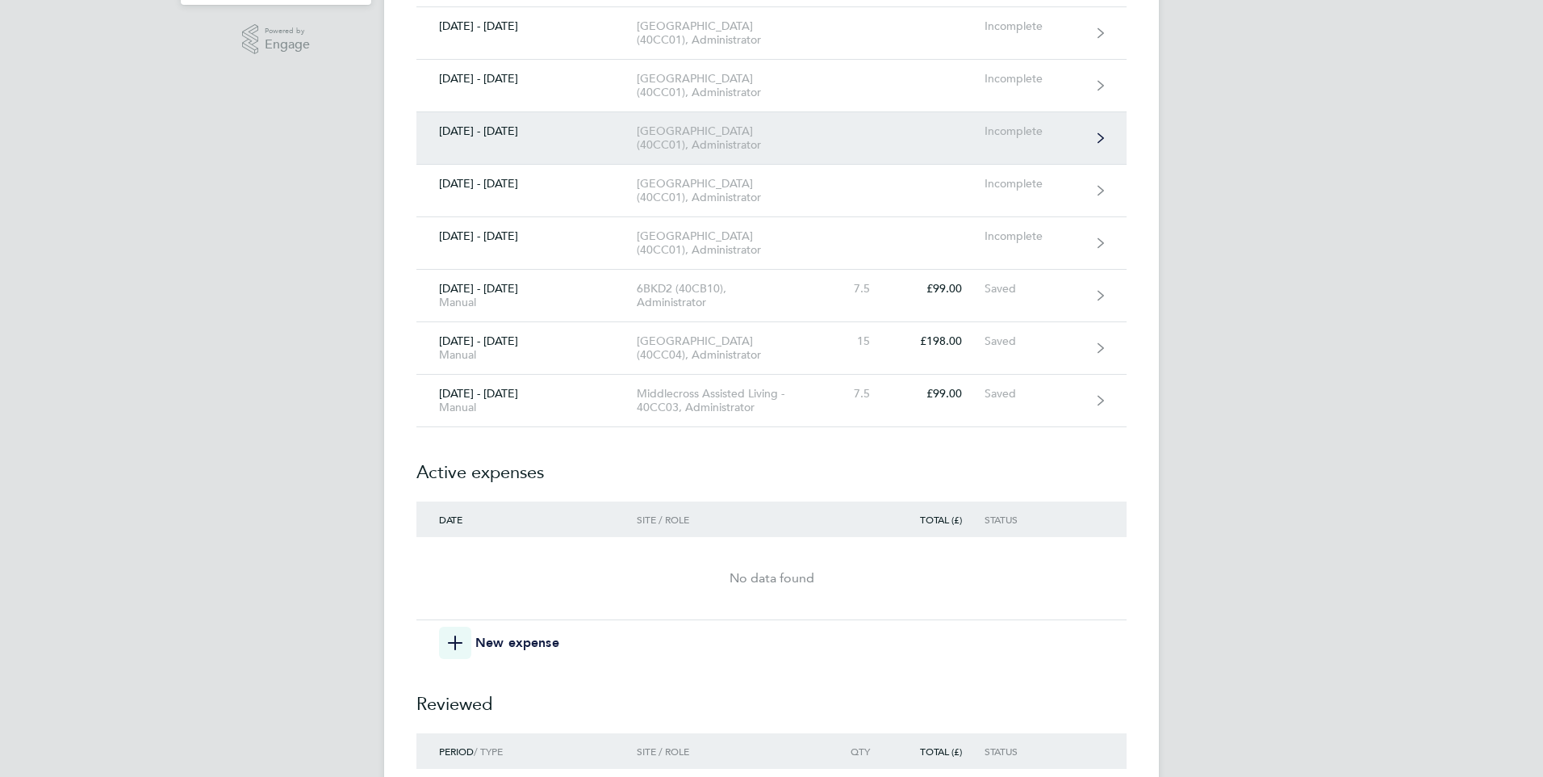
scroll to position [484, 0]
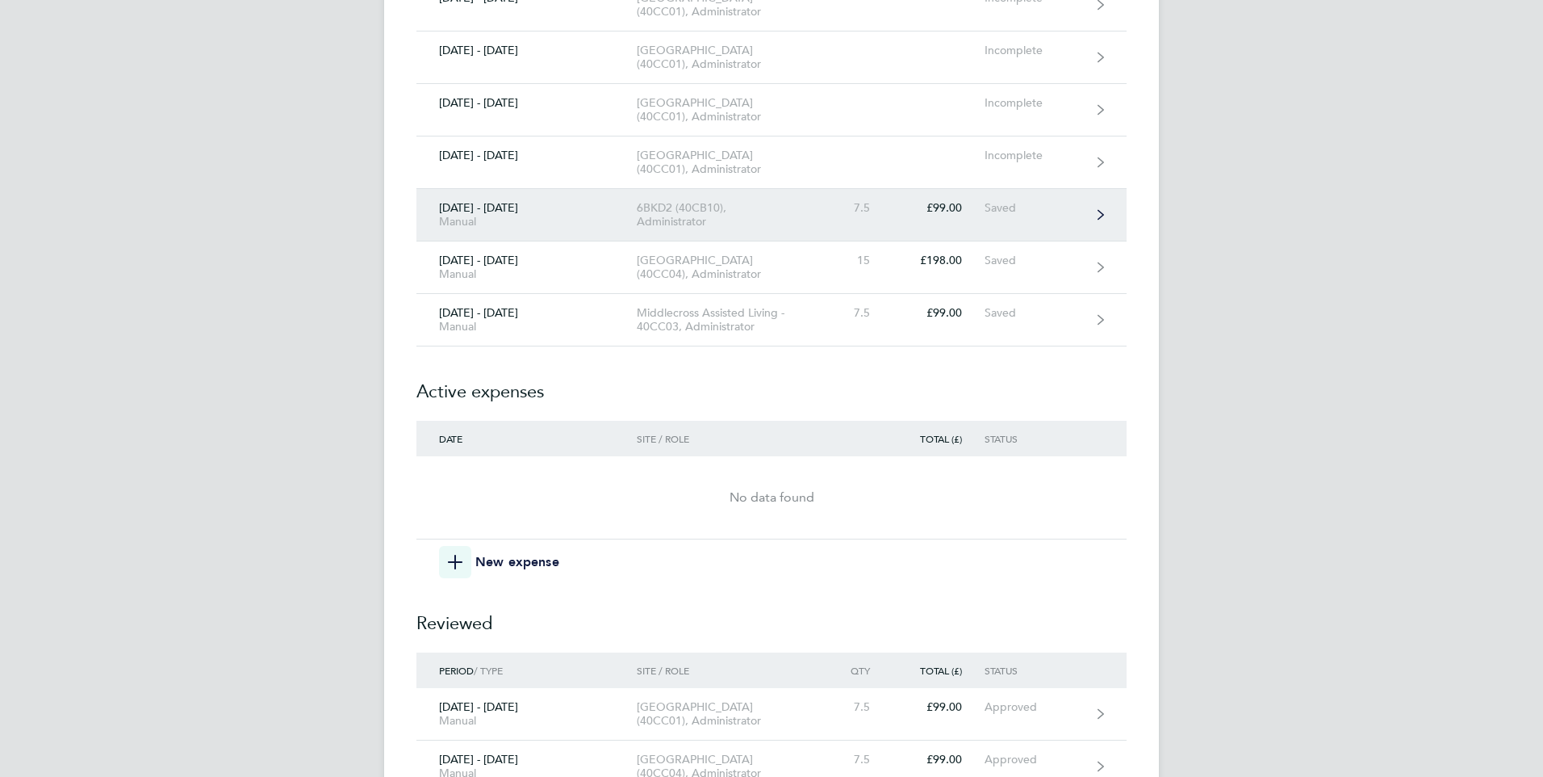
click at [691, 228] on div "6BKD2 (40CB10), Administrator" at bounding box center [729, 214] width 185 height 27
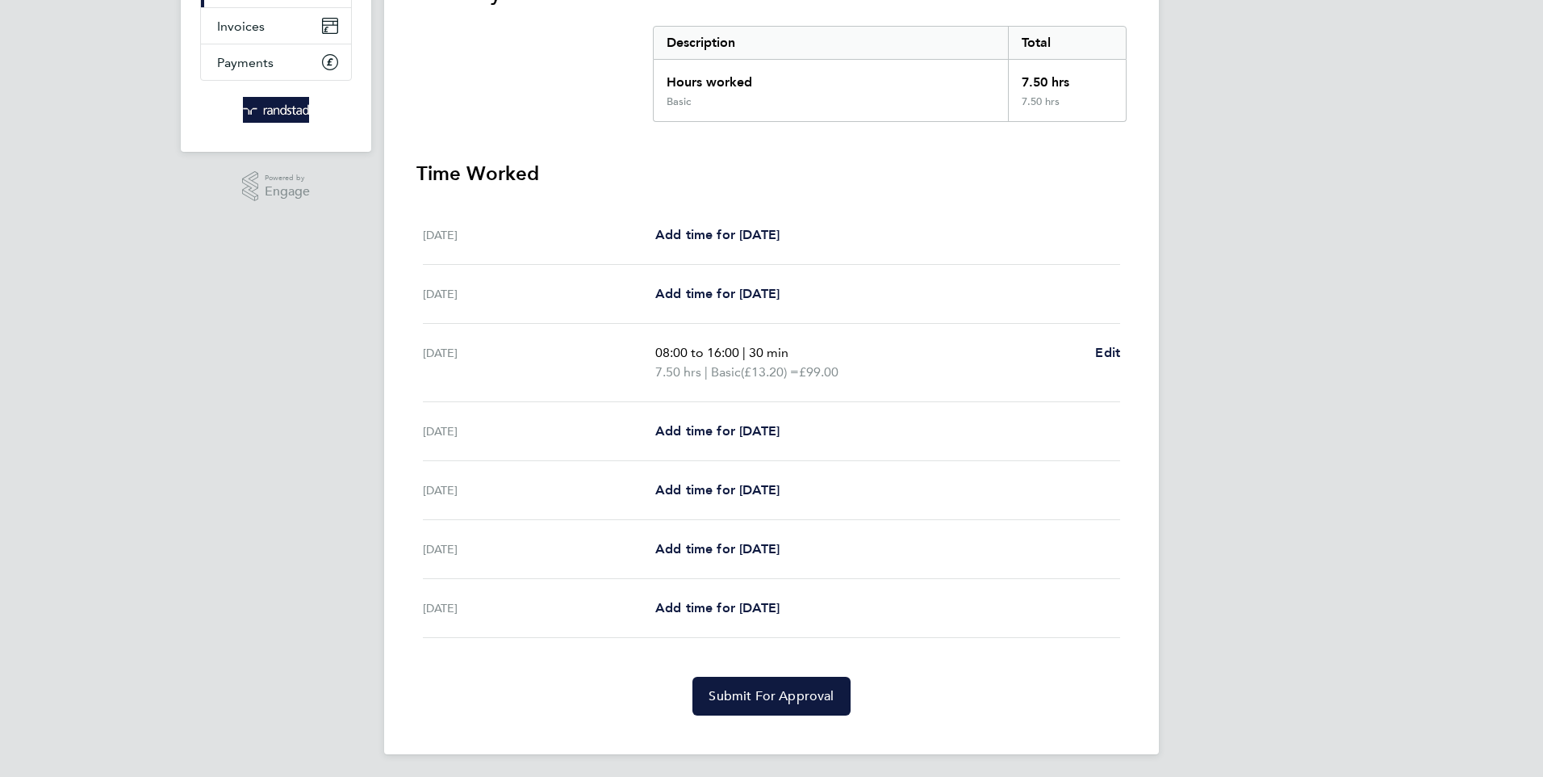
scroll to position [260, 0]
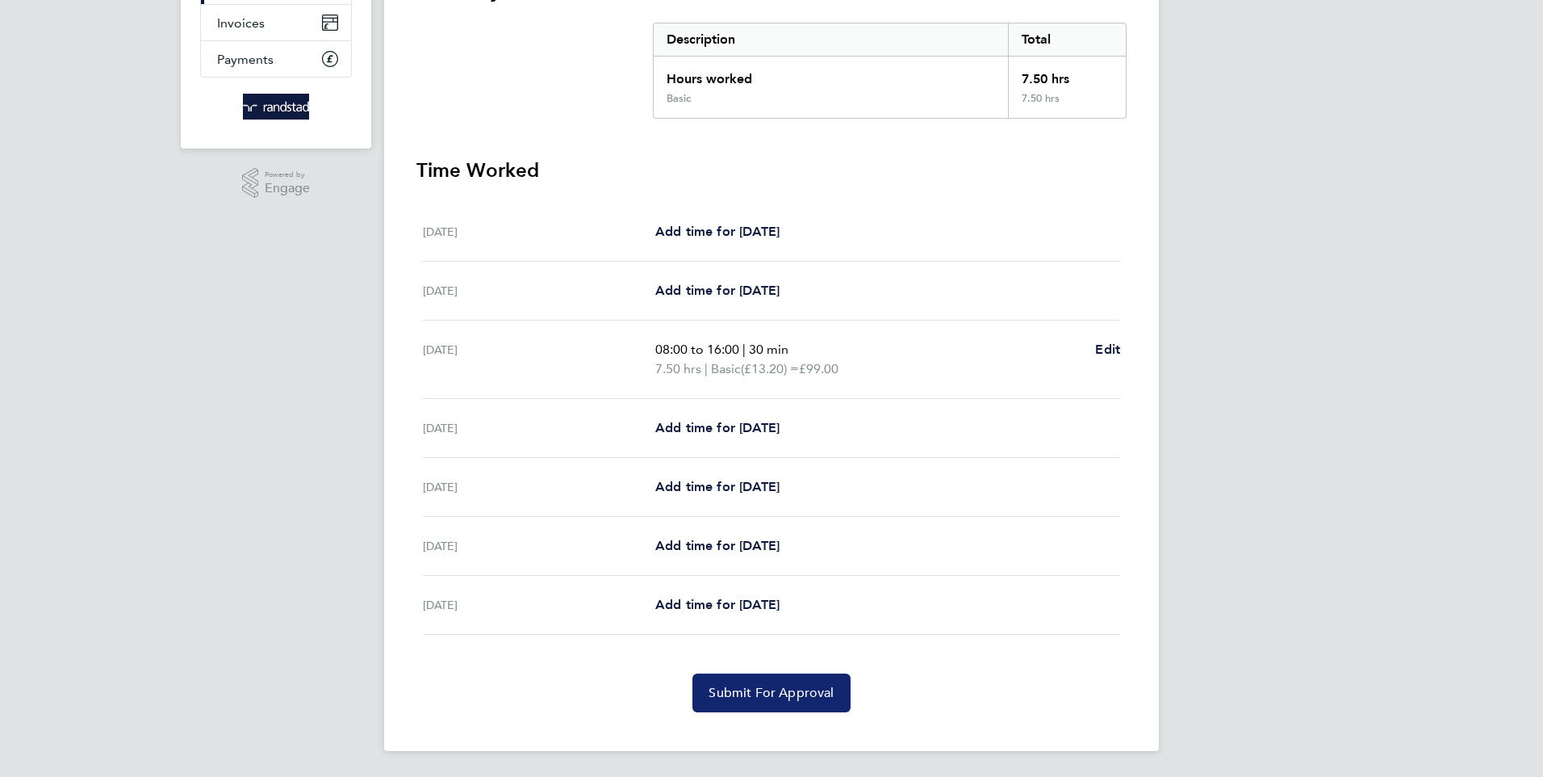
click at [764, 686] on span "Submit For Approval" at bounding box center [771, 693] width 125 height 16
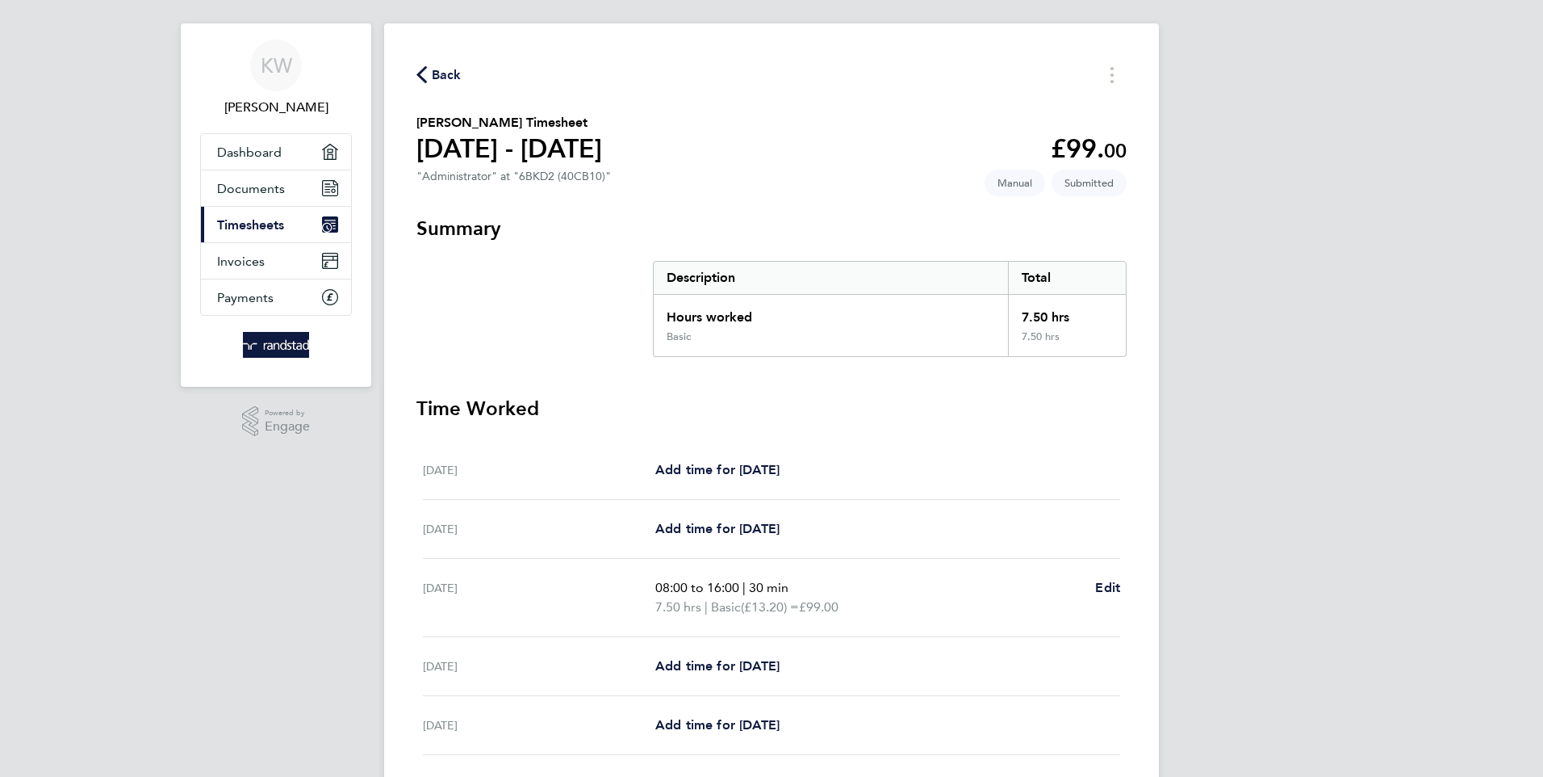
scroll to position [21, 0]
click at [437, 70] on span "Back" at bounding box center [447, 75] width 30 height 19
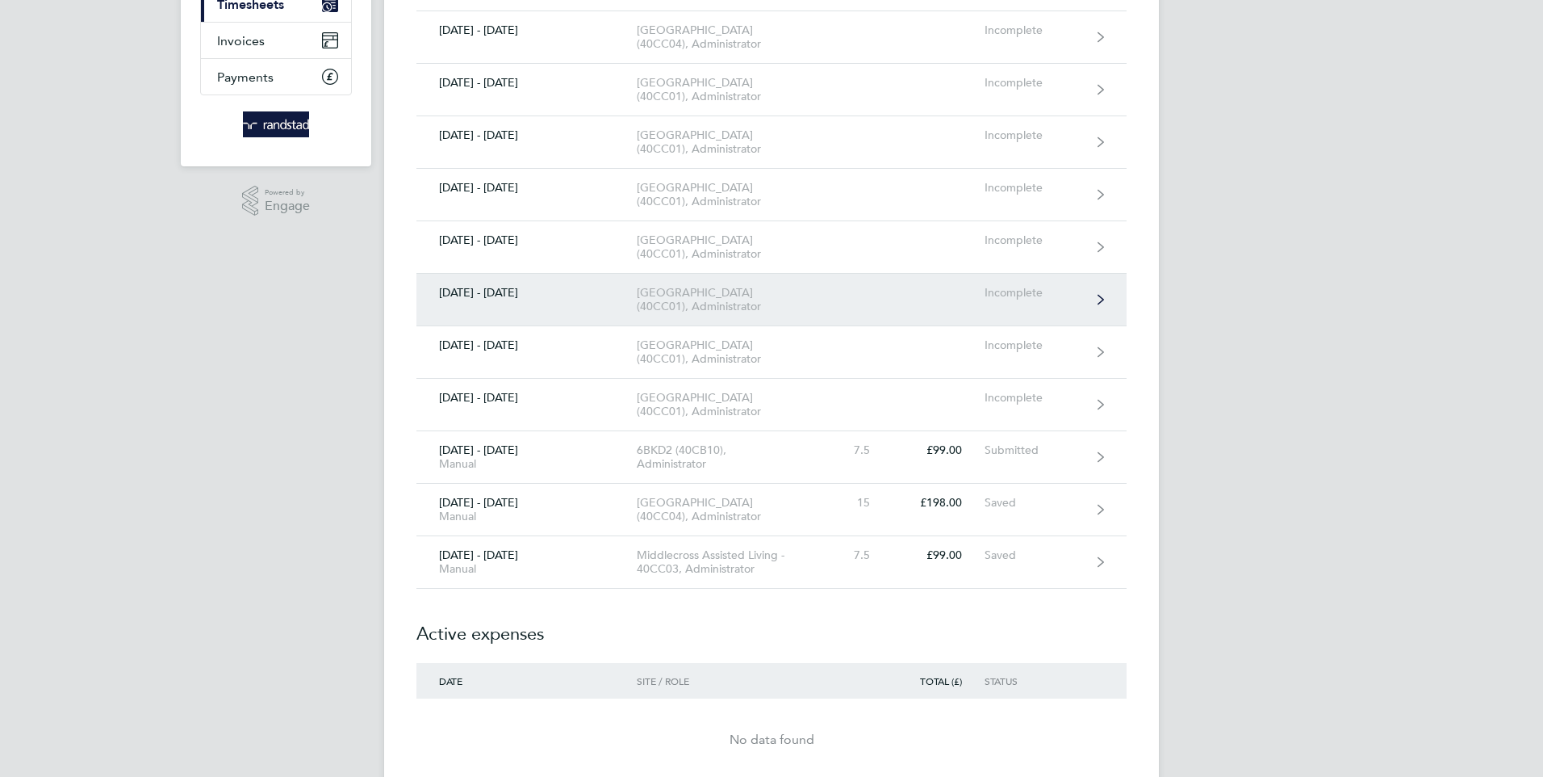
scroll to position [323, 0]
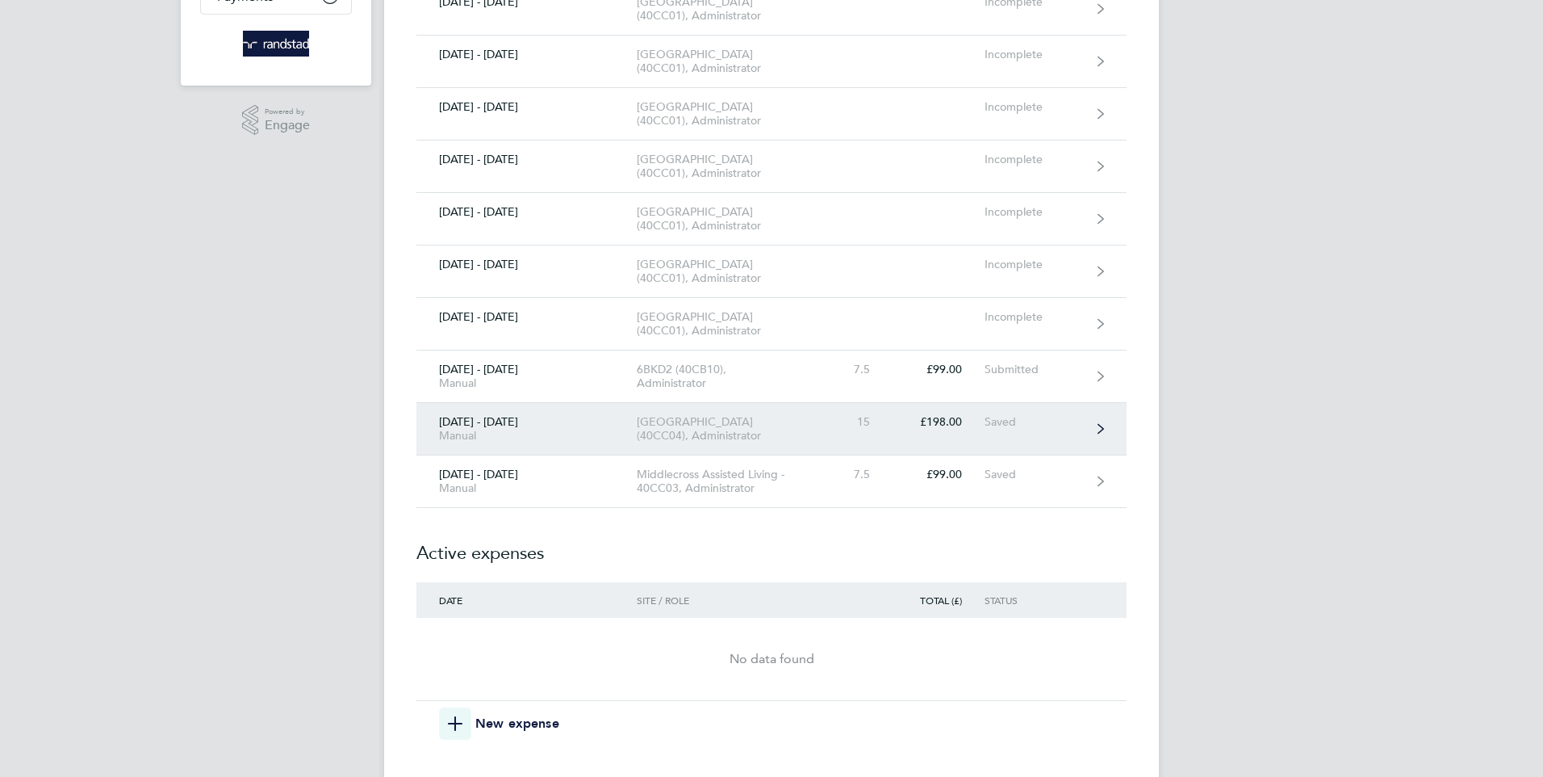
click at [682, 442] on div "[GEOGRAPHIC_DATA] (40CC04), Administrator" at bounding box center [729, 428] width 185 height 27
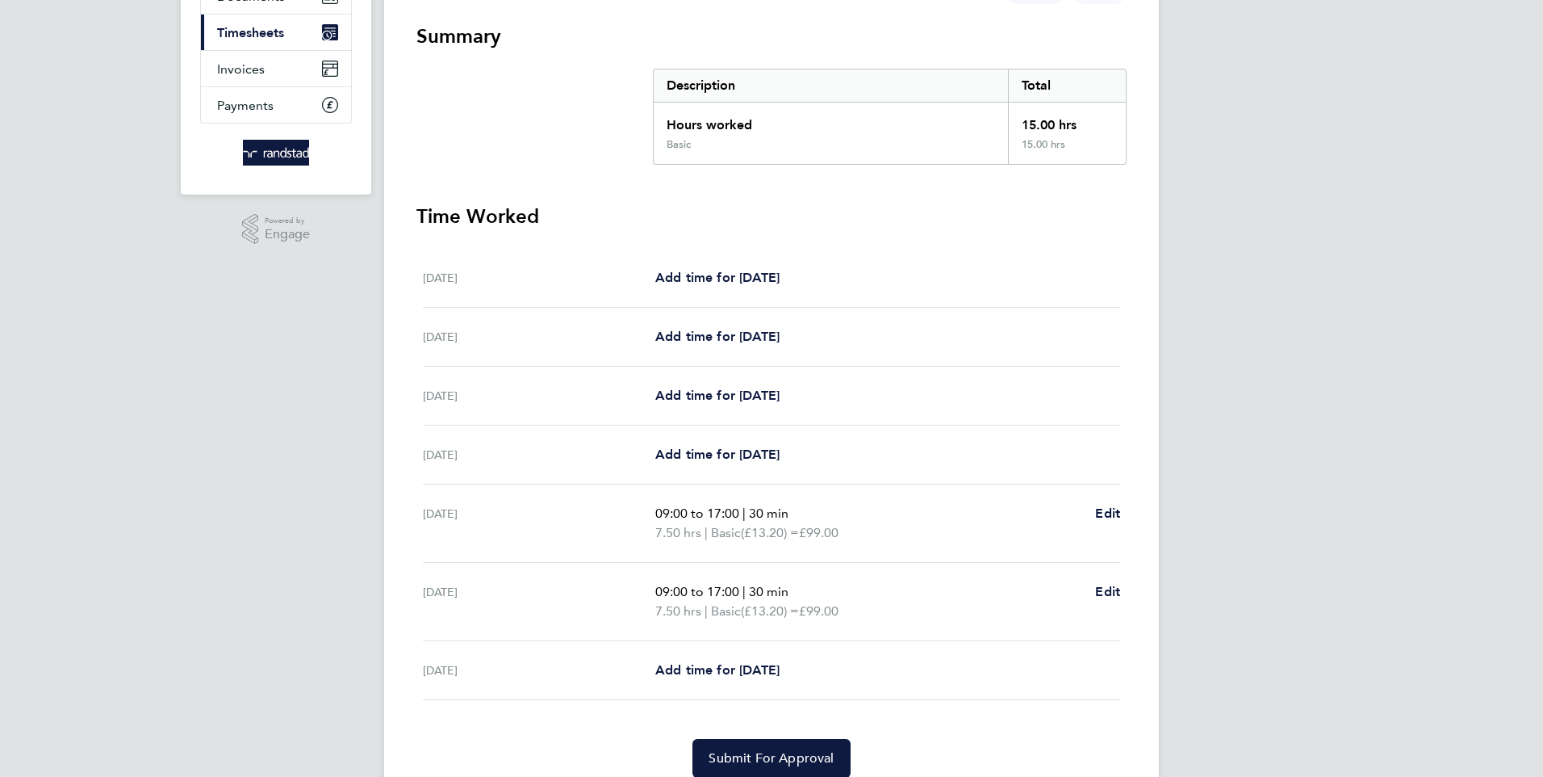
scroll to position [242, 0]
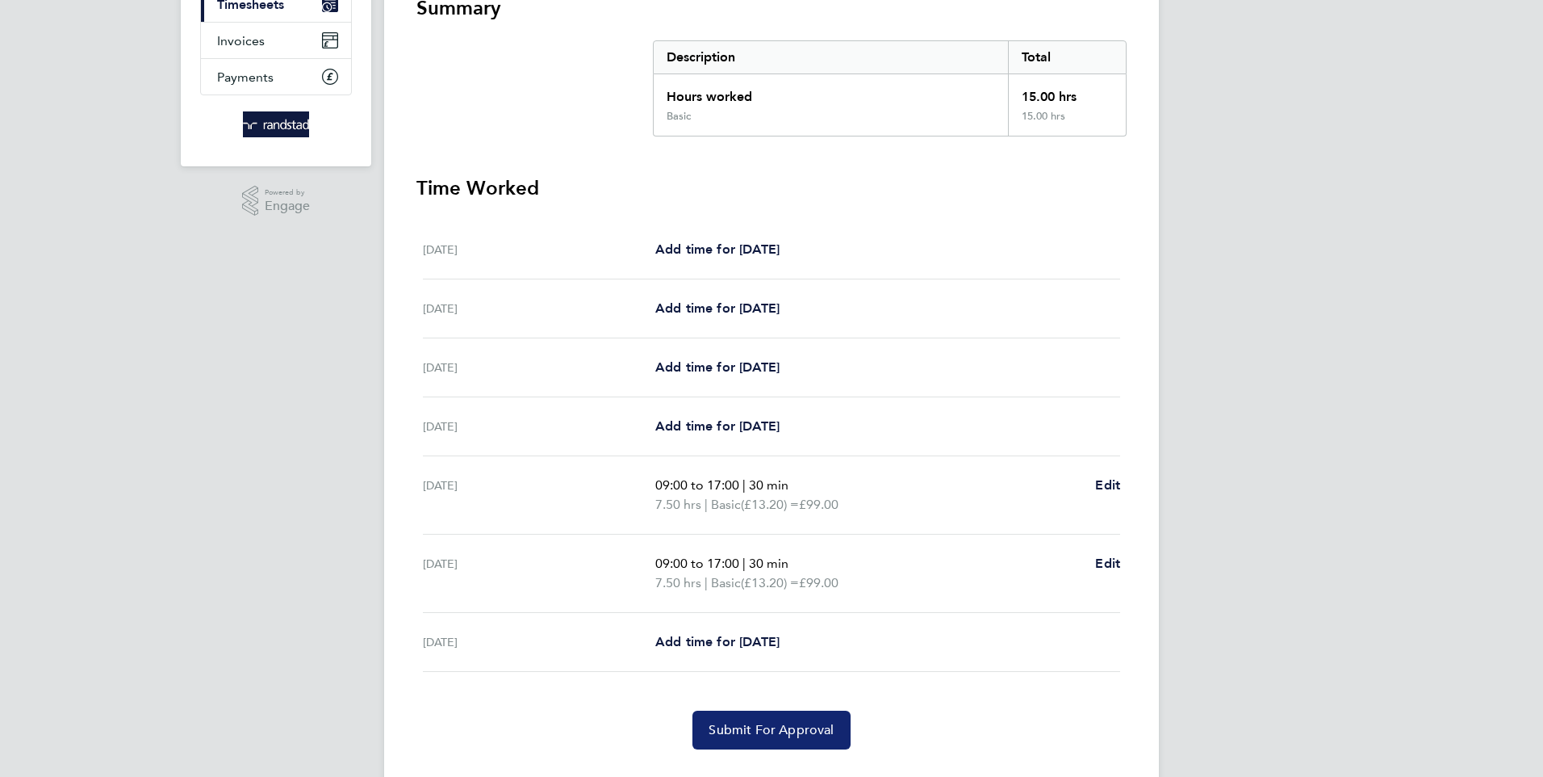
click at [761, 720] on button "Submit For Approval" at bounding box center [771, 729] width 157 height 39
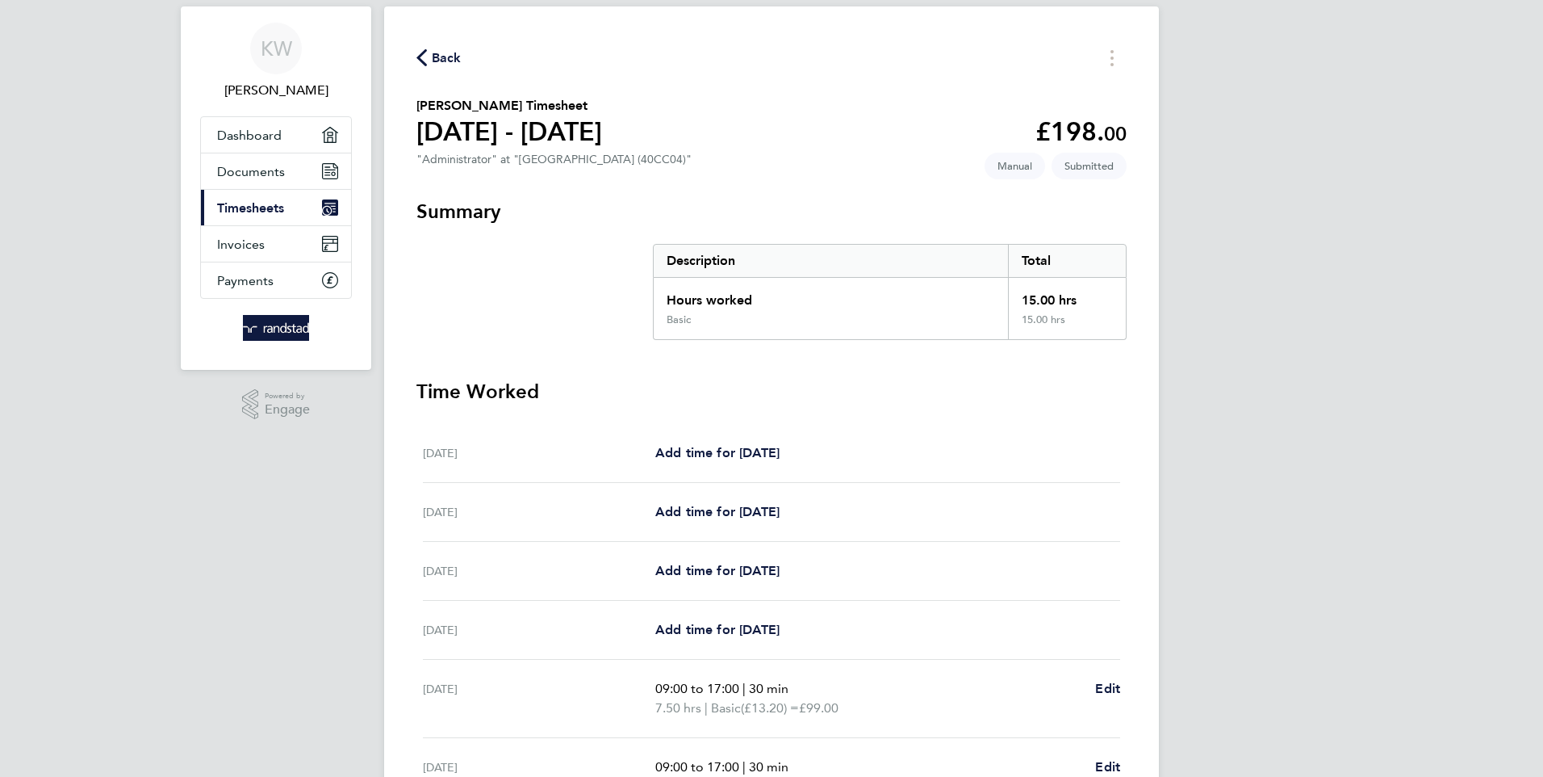
scroll to position [0, 0]
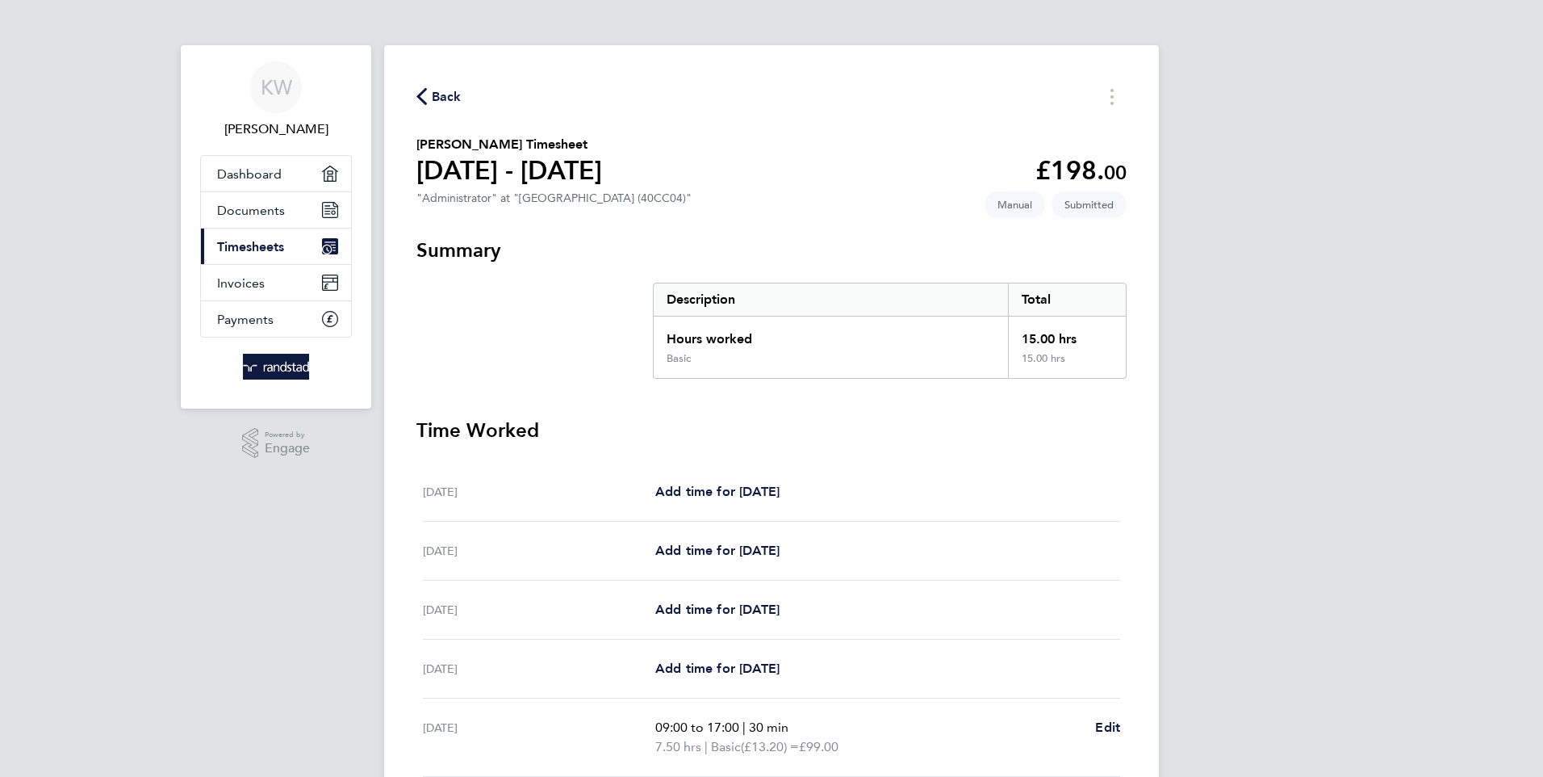
click at [443, 93] on span "Back" at bounding box center [447, 96] width 30 height 19
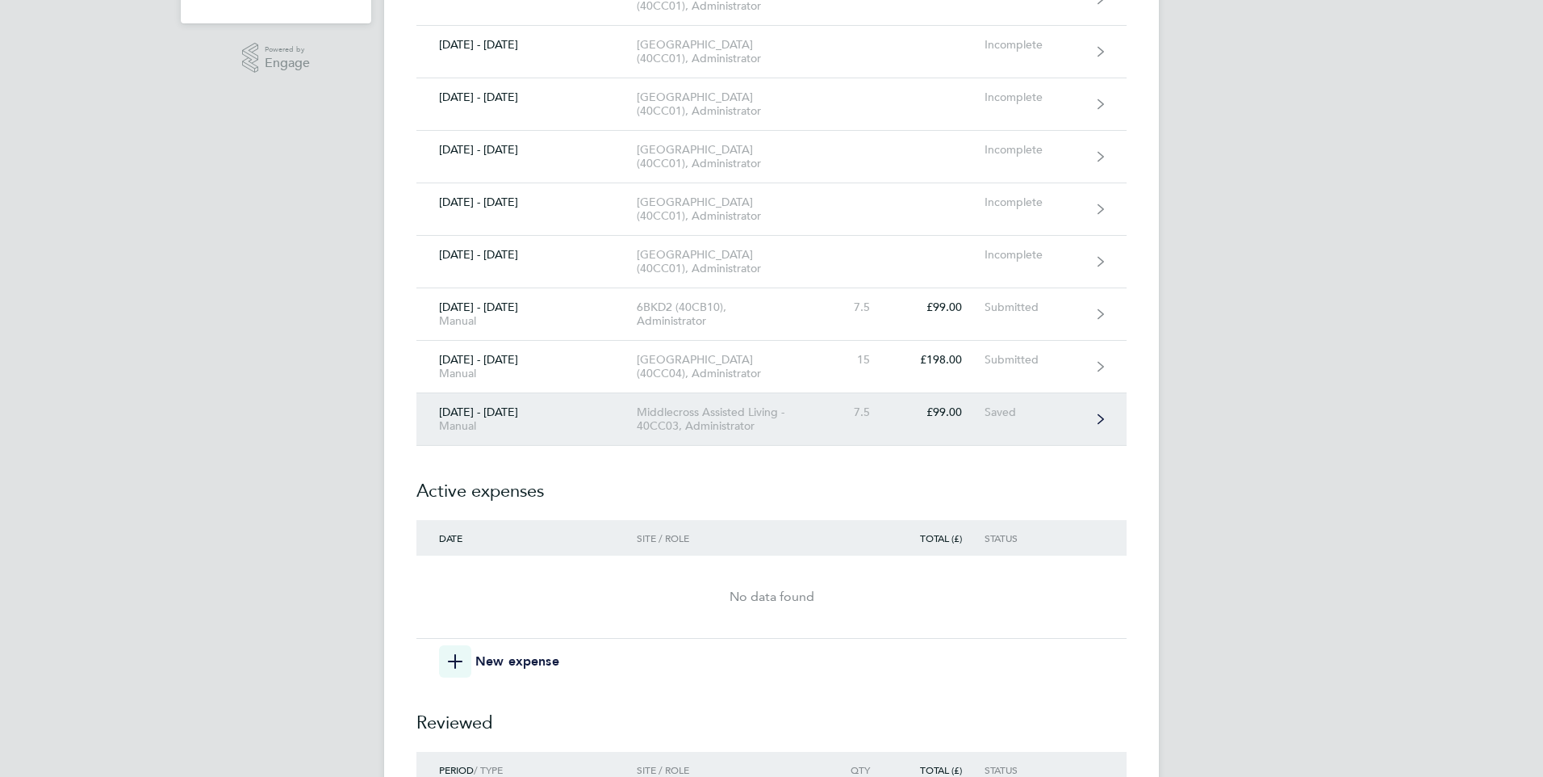
scroll to position [404, 0]
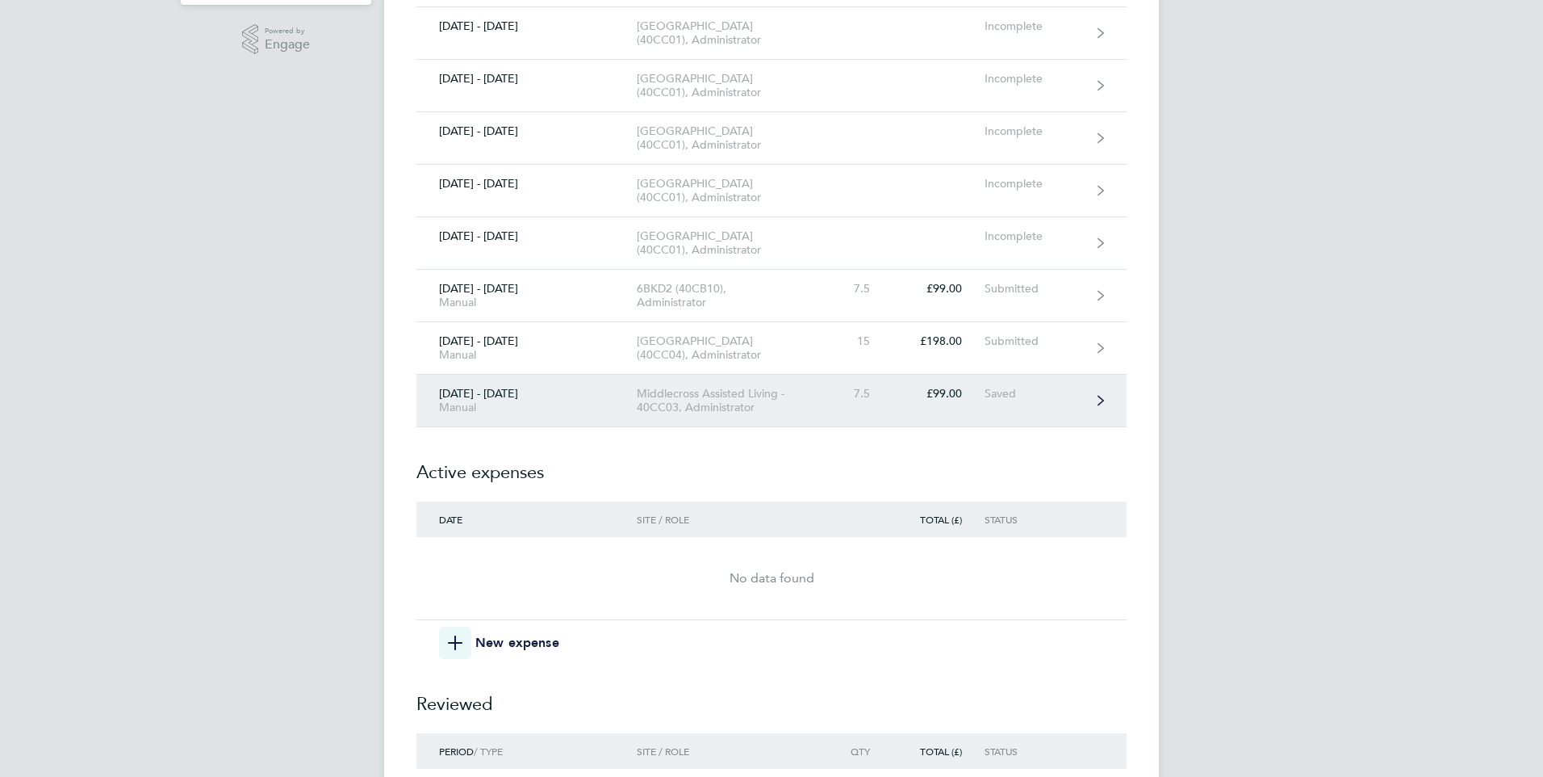
click at [697, 427] on link "[DATE] - [DATE] Manual Middlecross Assisted Living - 40CC03, Administrator 7.5 …" at bounding box center [772, 401] width 710 height 52
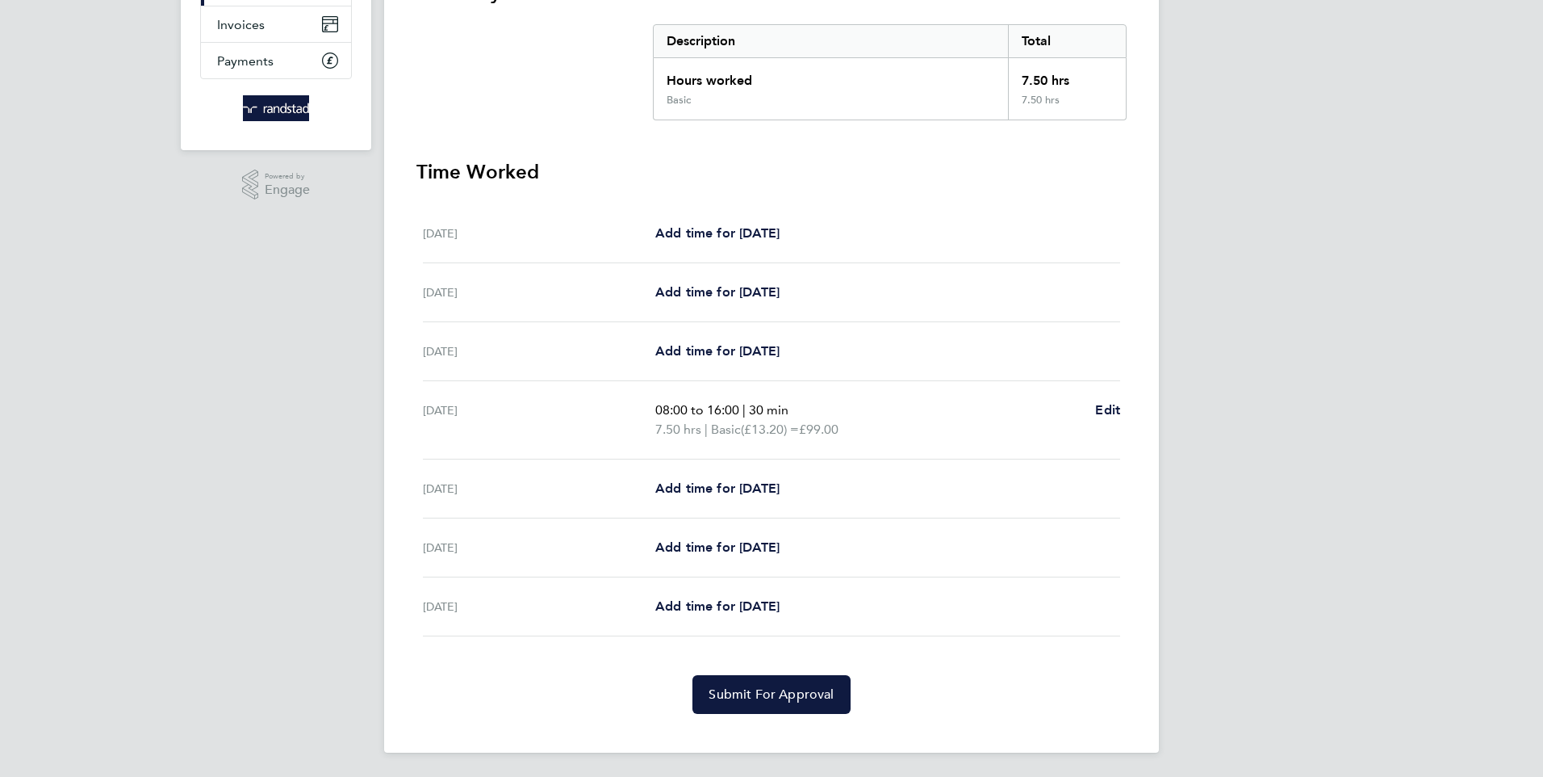
scroll to position [260, 0]
click at [758, 689] on span "Submit For Approval" at bounding box center [771, 693] width 125 height 16
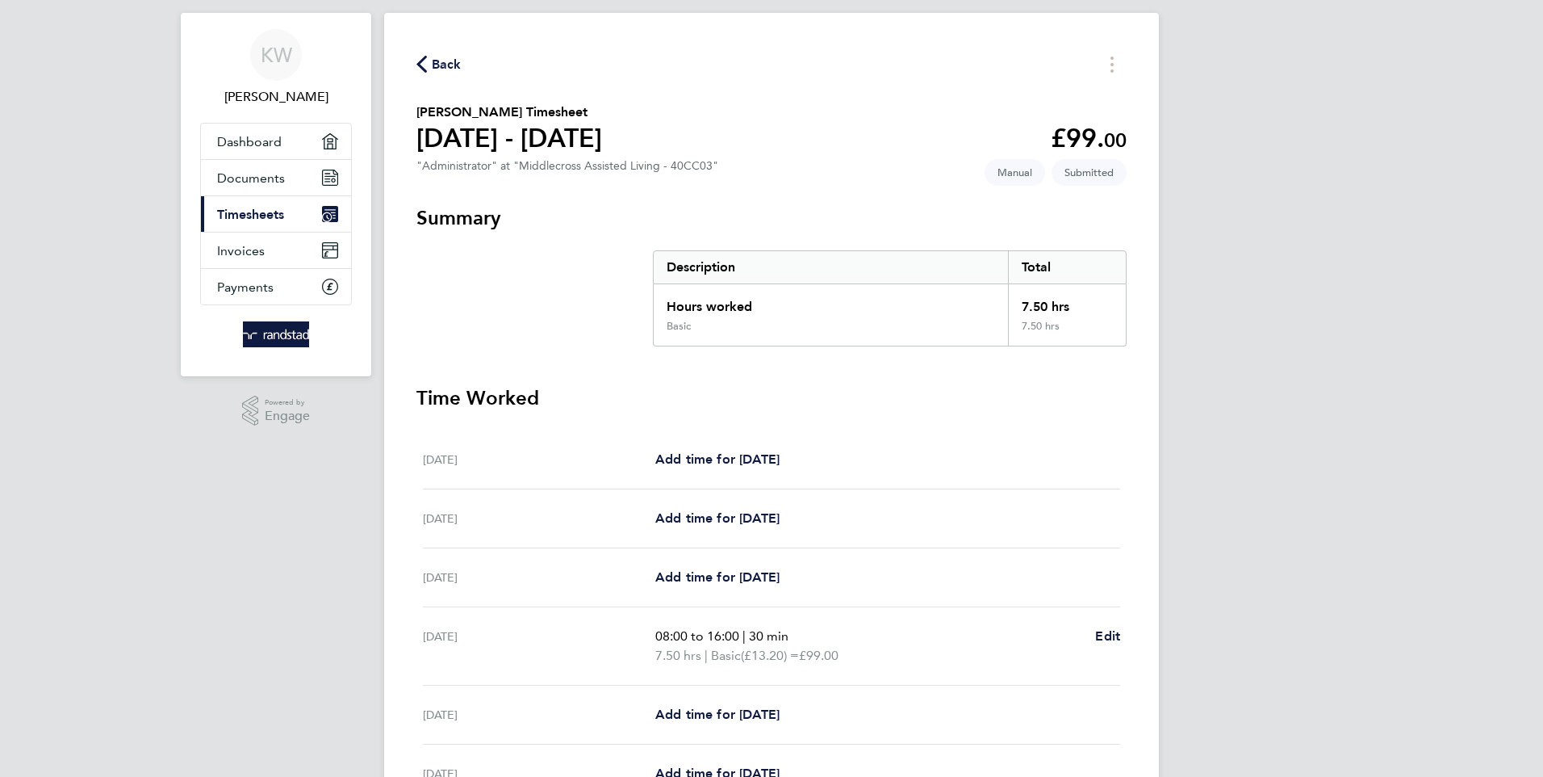
scroll to position [0, 0]
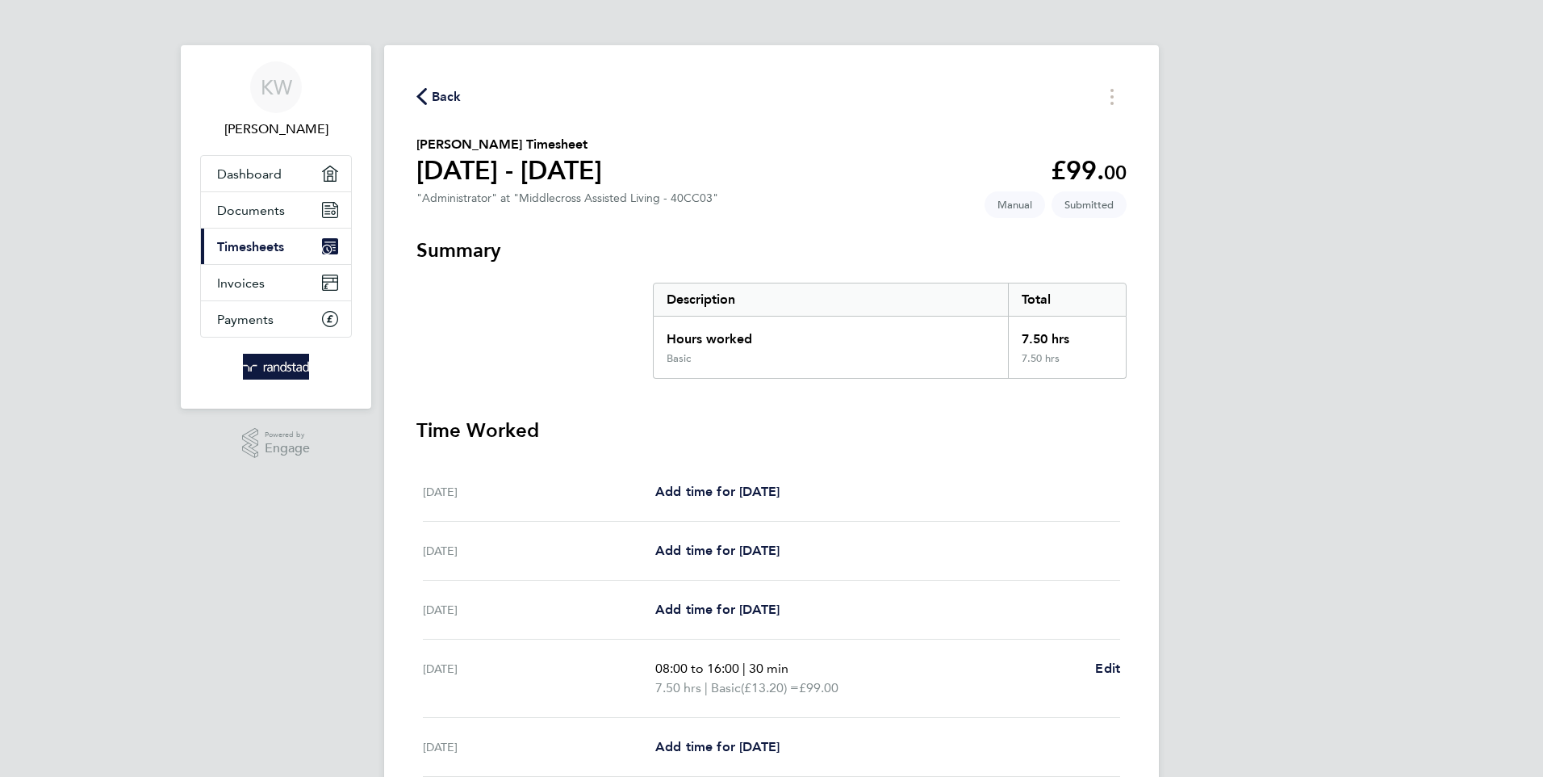
click at [442, 94] on span "Back" at bounding box center [447, 96] width 30 height 19
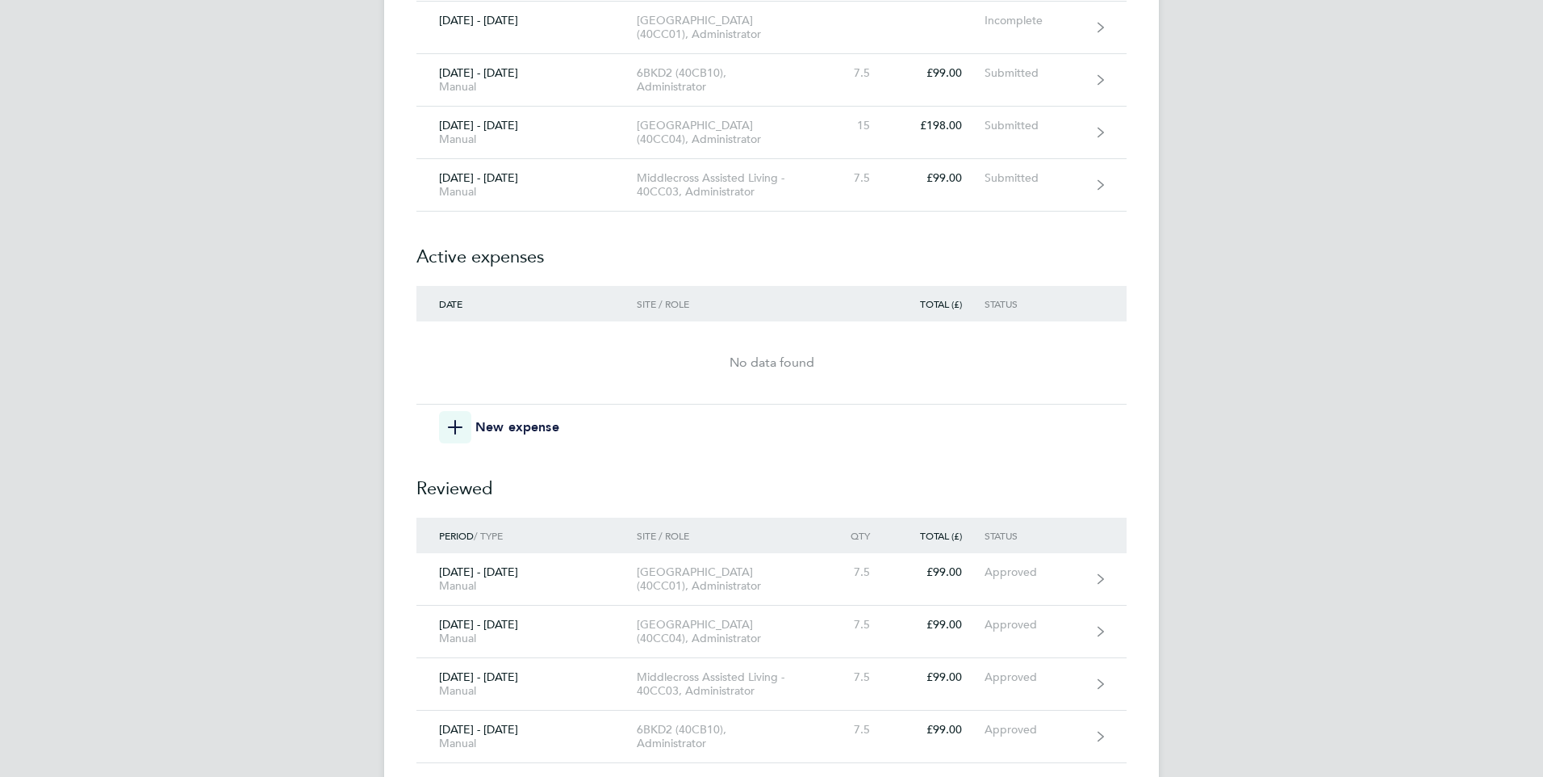
scroll to position [646, 0]
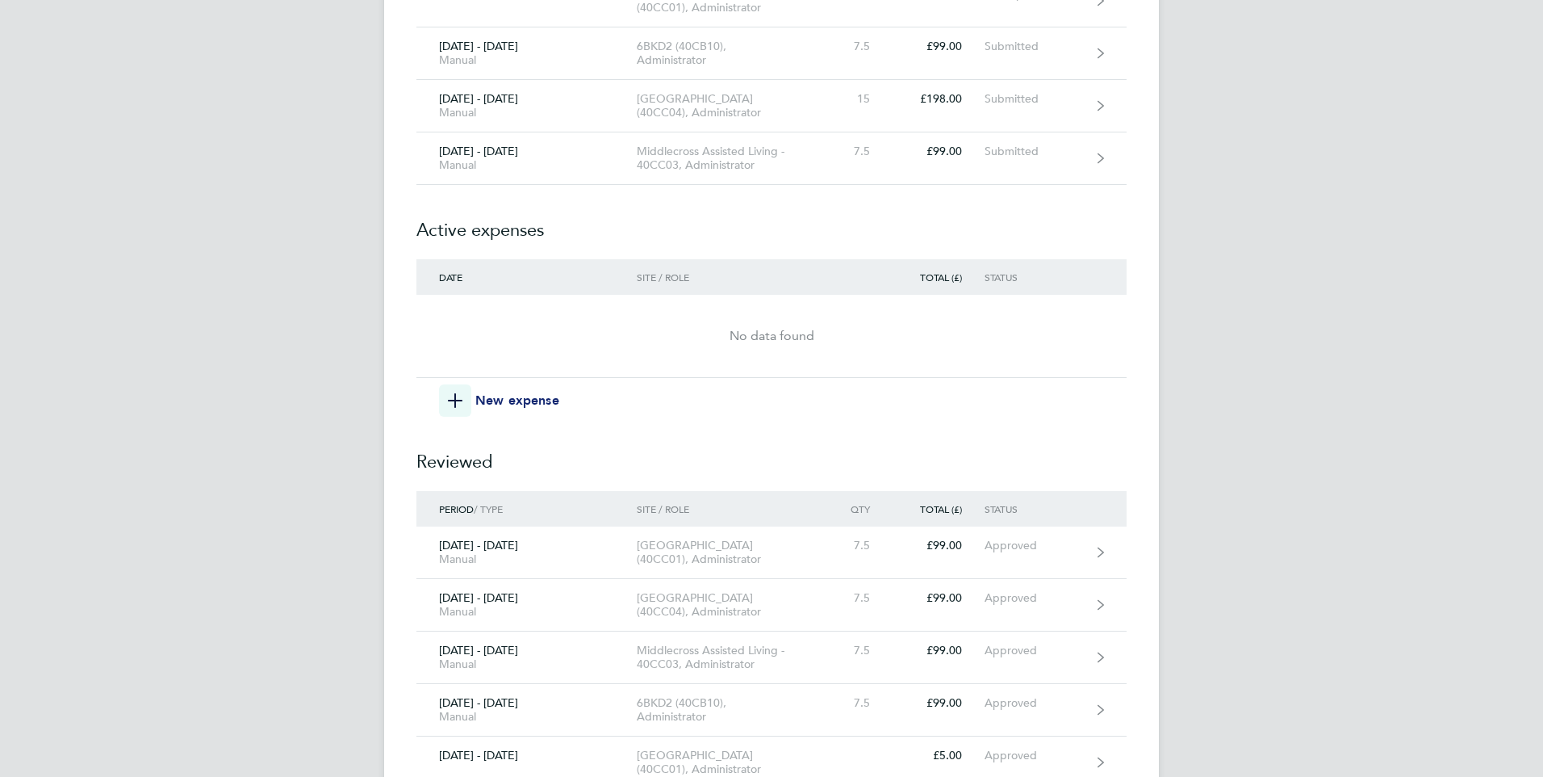
click at [453, 408] on icon "button" at bounding box center [455, 400] width 15 height 15
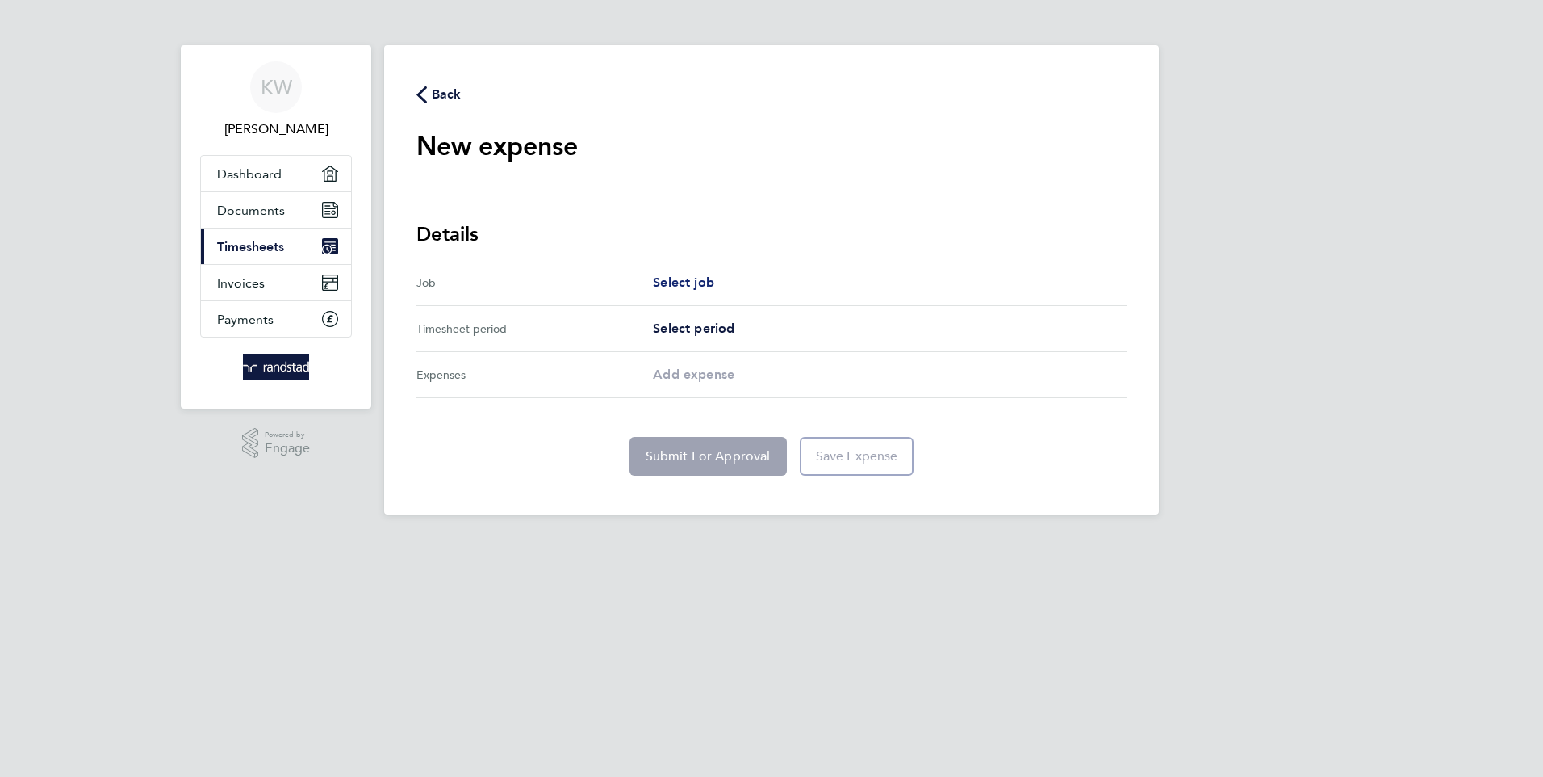
click at [672, 276] on span "Select job" at bounding box center [683, 281] width 61 height 15
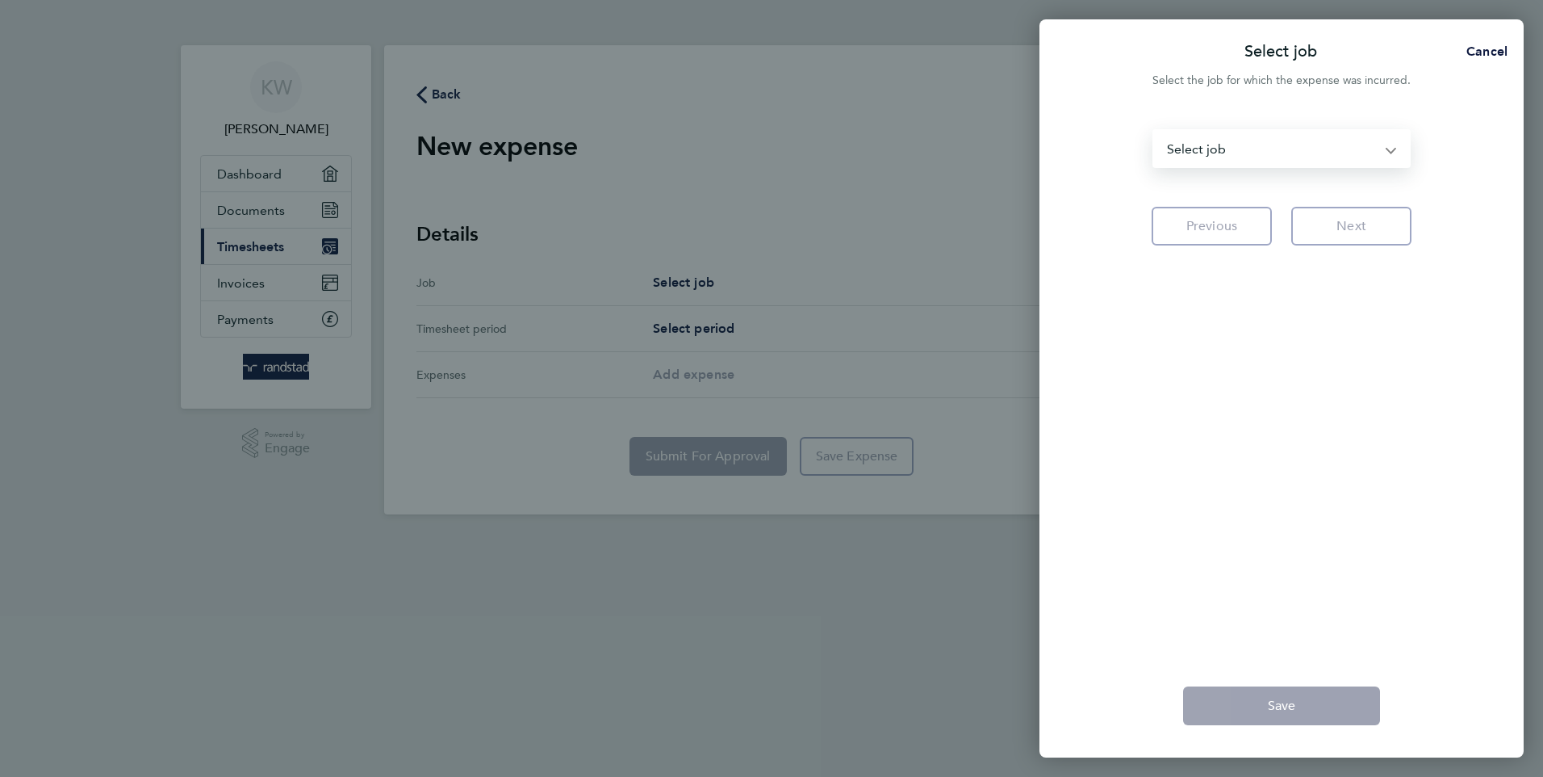
click at [1388, 148] on select "6BKD2 (40CB10) - Administrator Middlecross Assisted Living - 40CC03 - Administr…" at bounding box center [1272, 149] width 236 height 36
select select "291529"
click at [1154, 131] on select "6BKD2 (40CB10) - Administrator Middlecross Assisted Living - 40CC03 - Administr…" at bounding box center [1272, 149] width 236 height 36
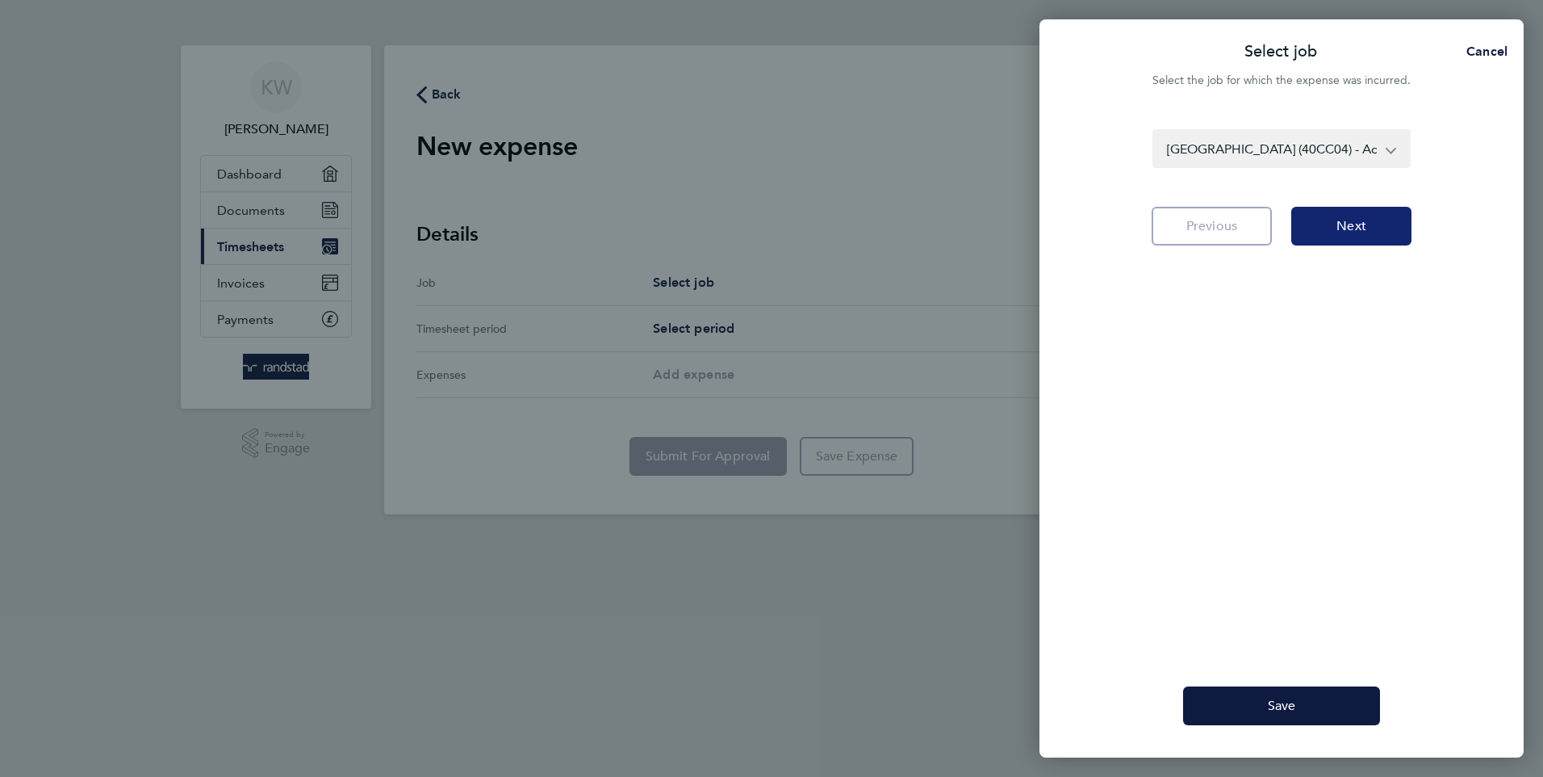
click at [1333, 224] on button "Next" at bounding box center [1352, 226] width 120 height 39
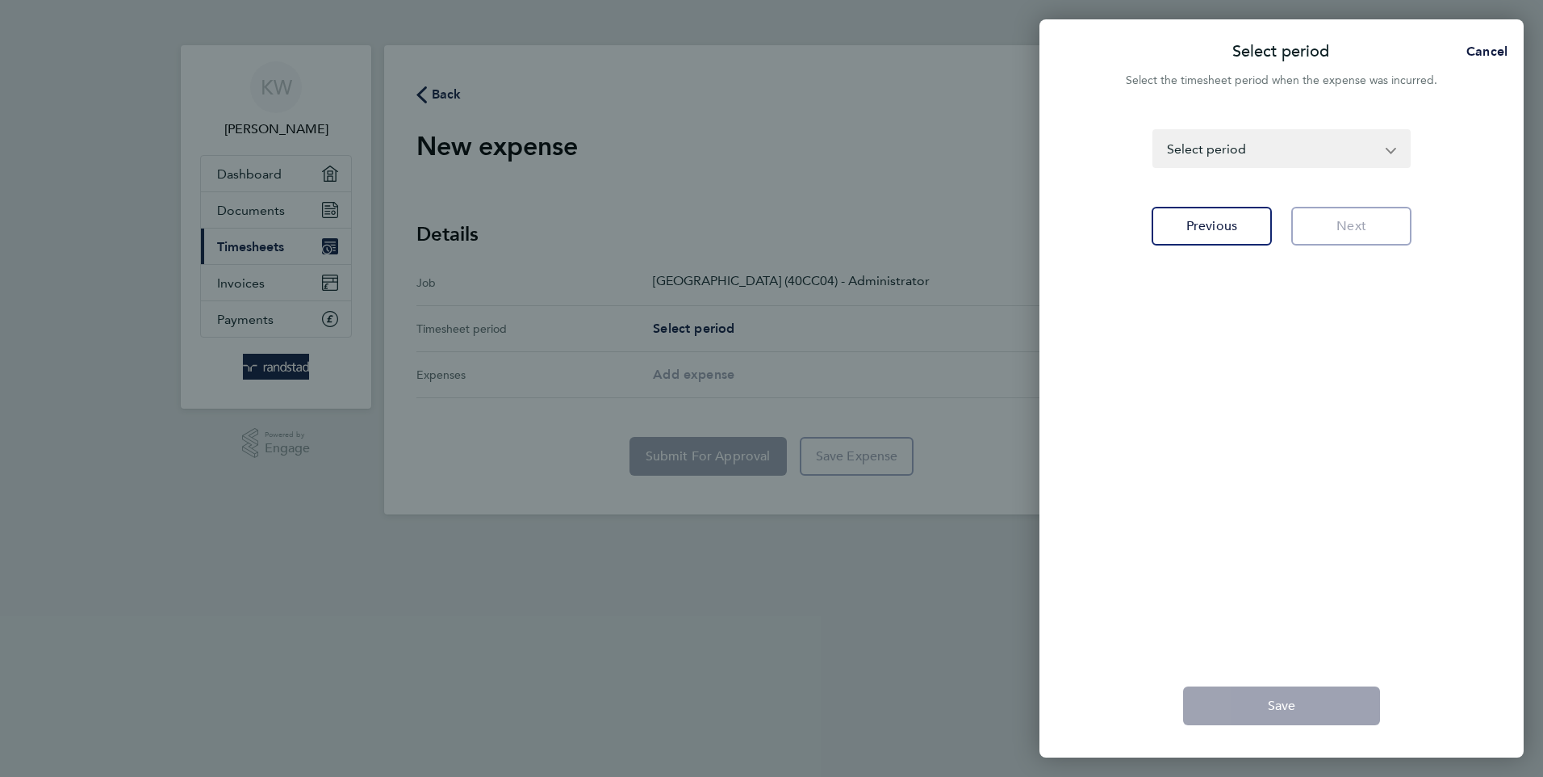
click at [1322, 142] on select "[DATE] - [DATE] [DATE] - [DATE] [DATE] - [DATE] [DATE] - [DATE] [DATE] - [DATE]…" at bounding box center [1272, 149] width 236 height 36
select select "15: Object"
click at [1154, 131] on select "[DATE] - [DATE] [DATE] - [DATE] [DATE] - [DATE] [DATE] - [DATE] [DATE] - [DATE]…" at bounding box center [1272, 149] width 236 height 36
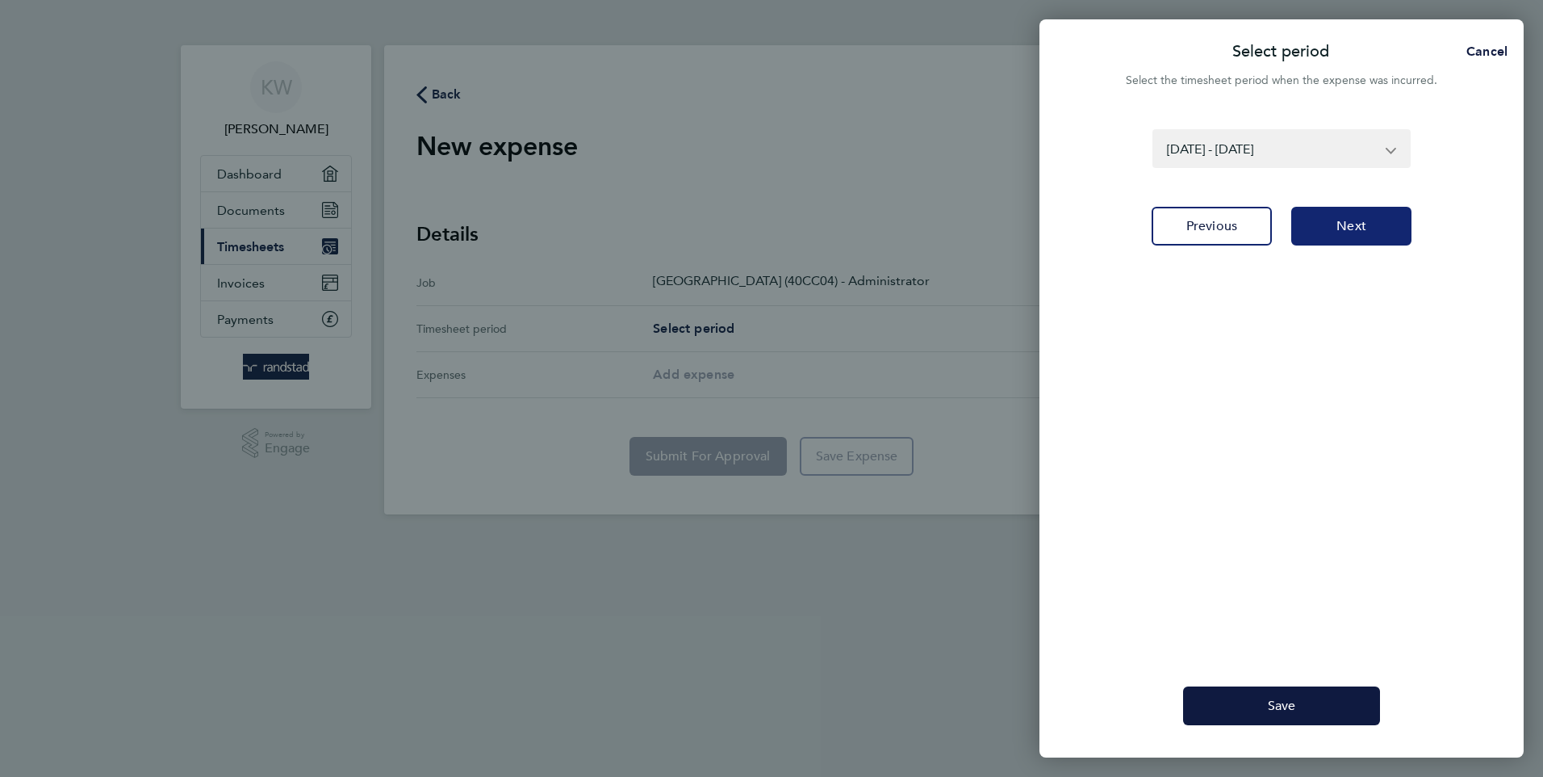
click at [1348, 219] on span "Next" at bounding box center [1352, 226] width 30 height 16
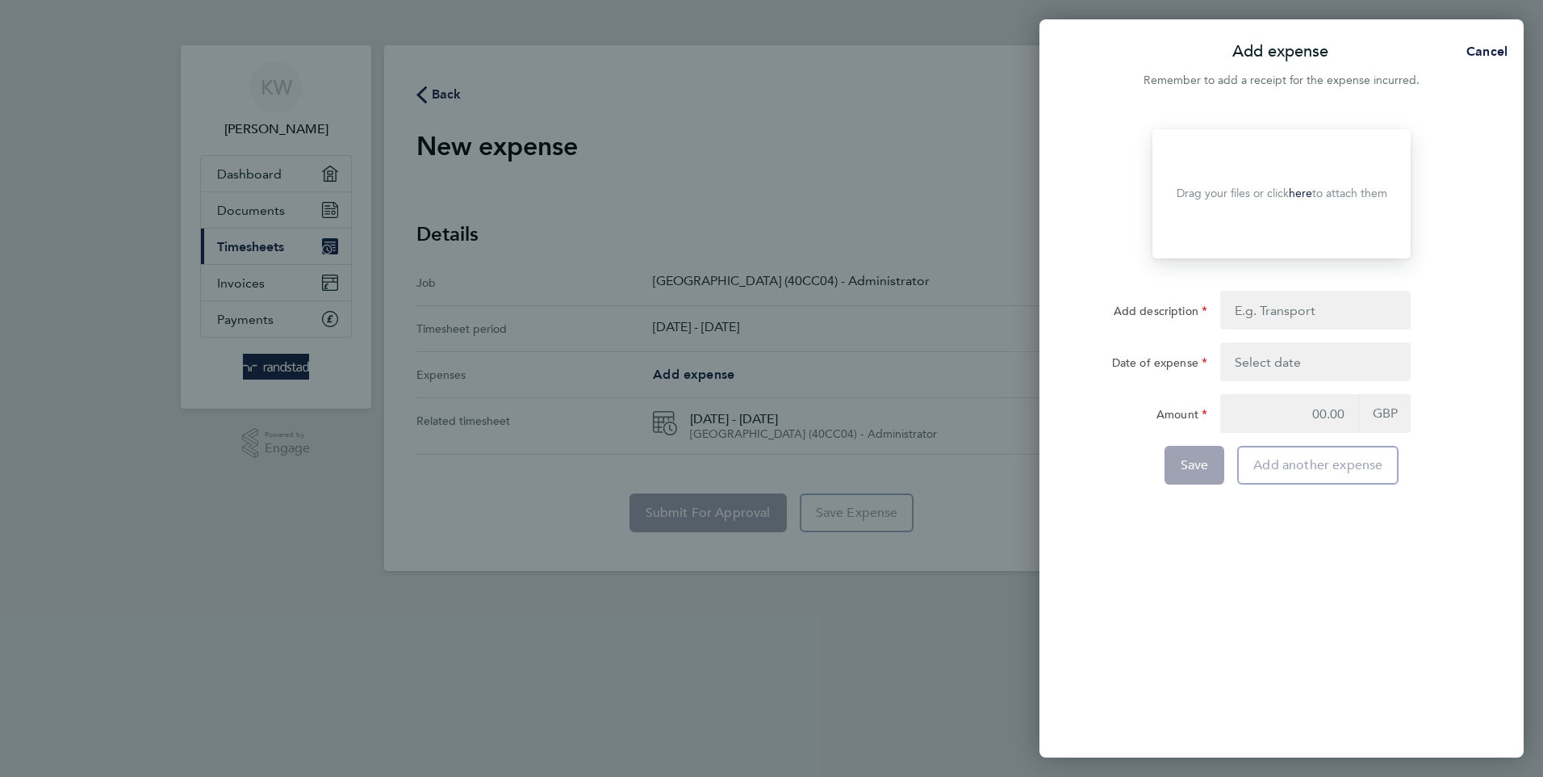
click at [1305, 188] on link "here" at bounding box center [1300, 193] width 23 height 14
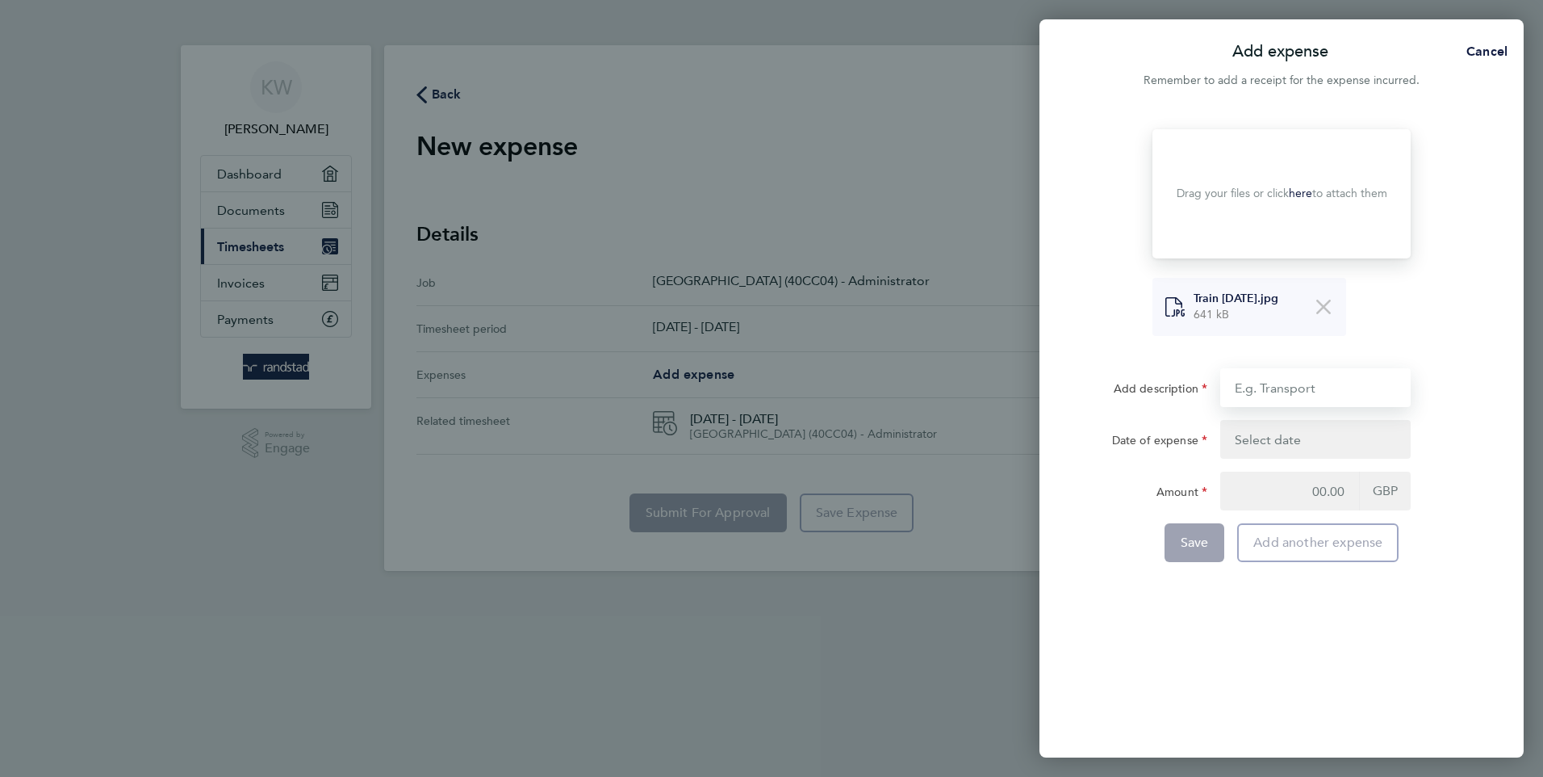
click at [1317, 389] on input "Add description" at bounding box center [1315, 387] width 190 height 39
type input "Train"
type input "10.70"
click at [1268, 435] on button "button" at bounding box center [1315, 439] width 190 height 39
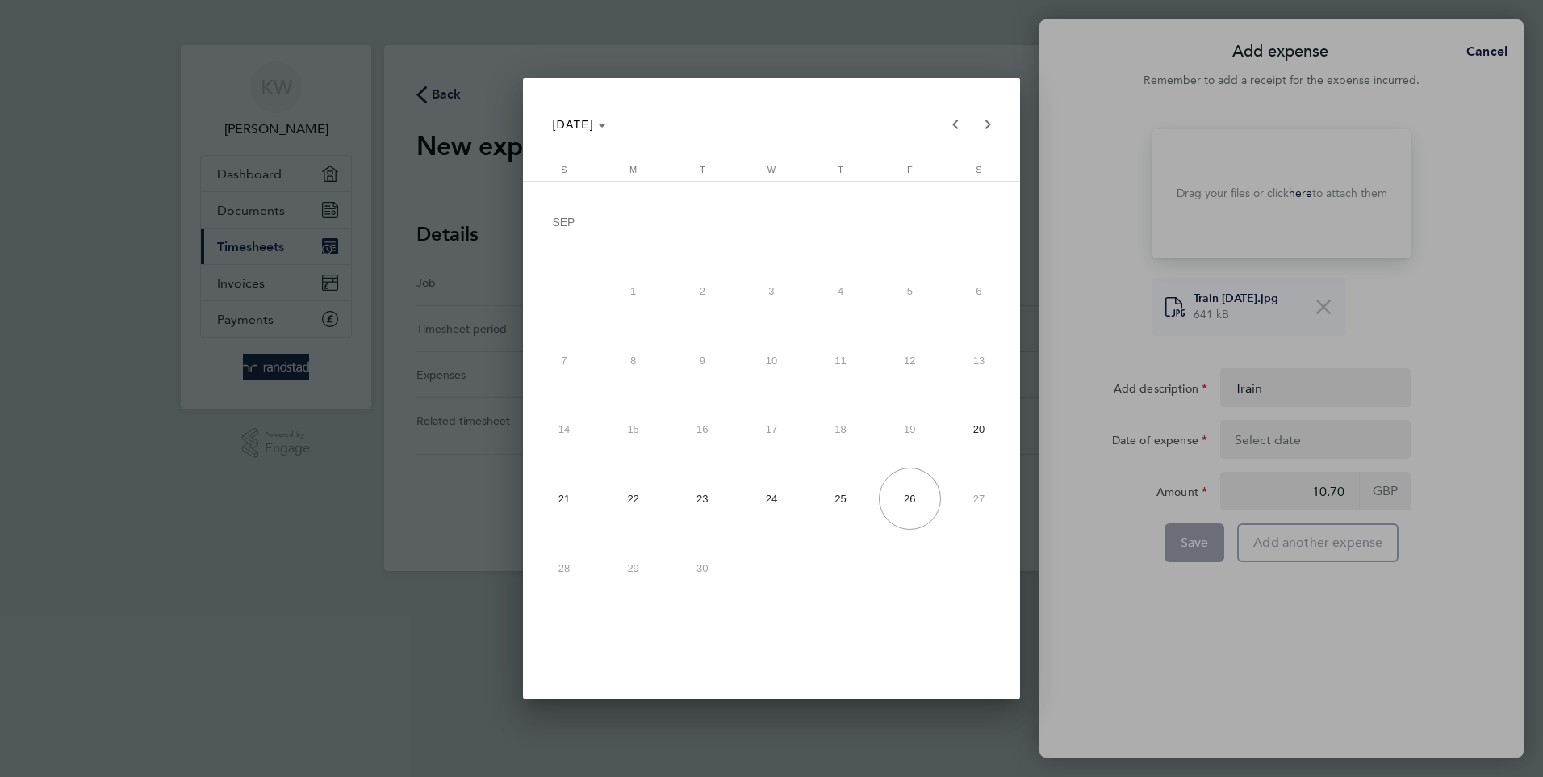
click at [771, 490] on span "24" at bounding box center [771, 498] width 62 height 62
type input "[DATE]"
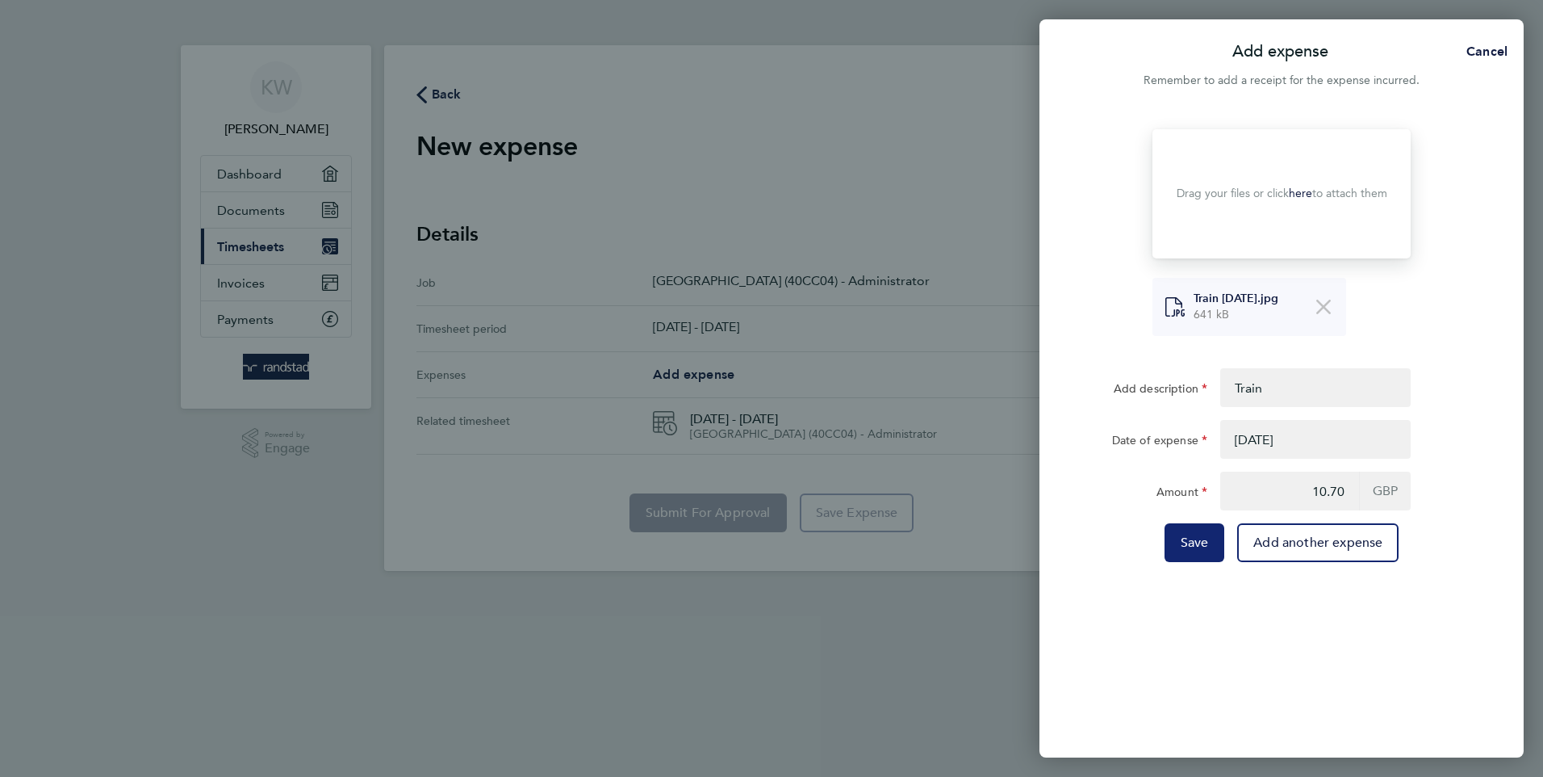
click at [1188, 535] on span "Save" at bounding box center [1195, 542] width 28 height 16
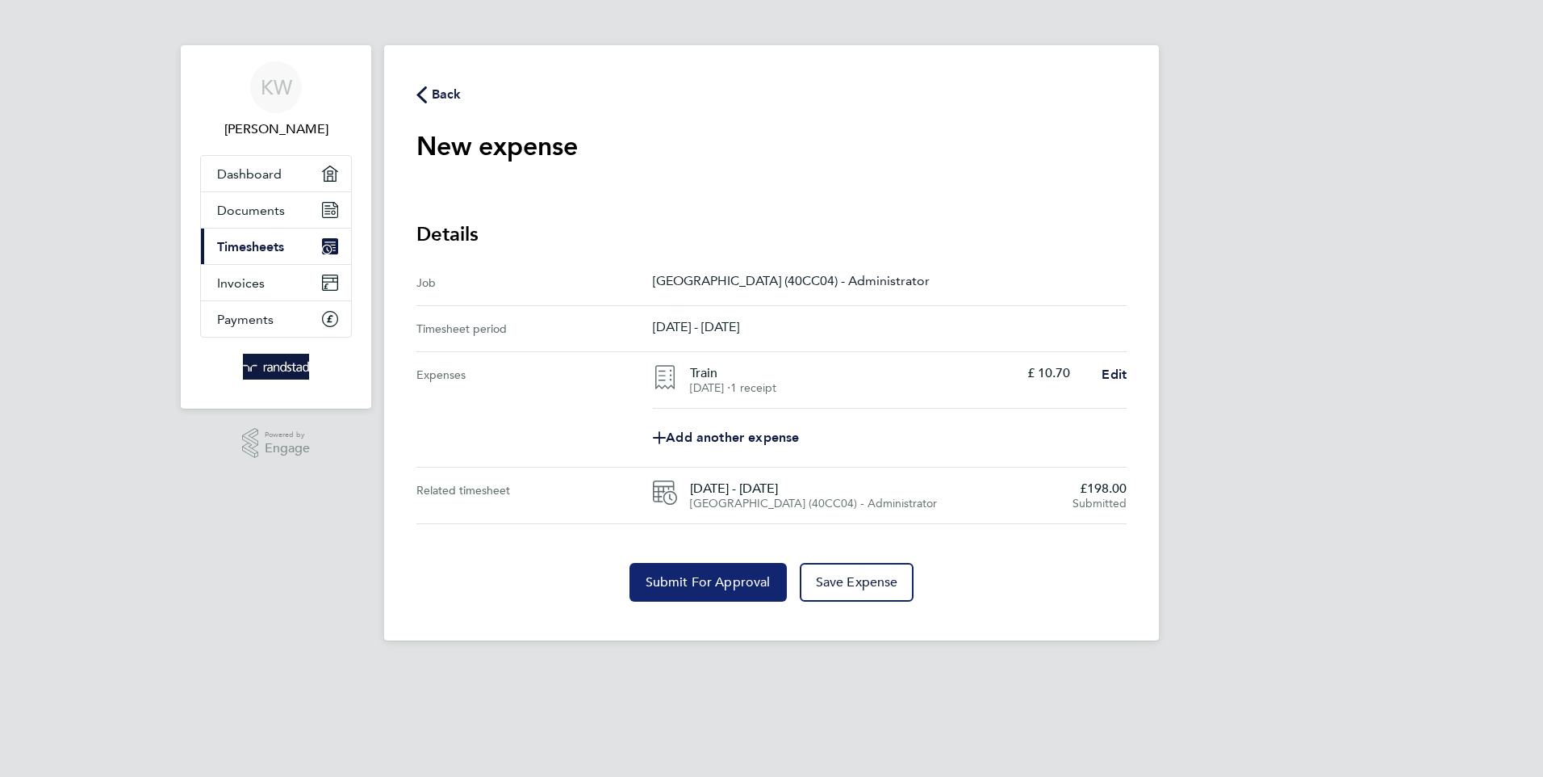
click at [720, 570] on button "Submit For Approval" at bounding box center [708, 582] width 157 height 39
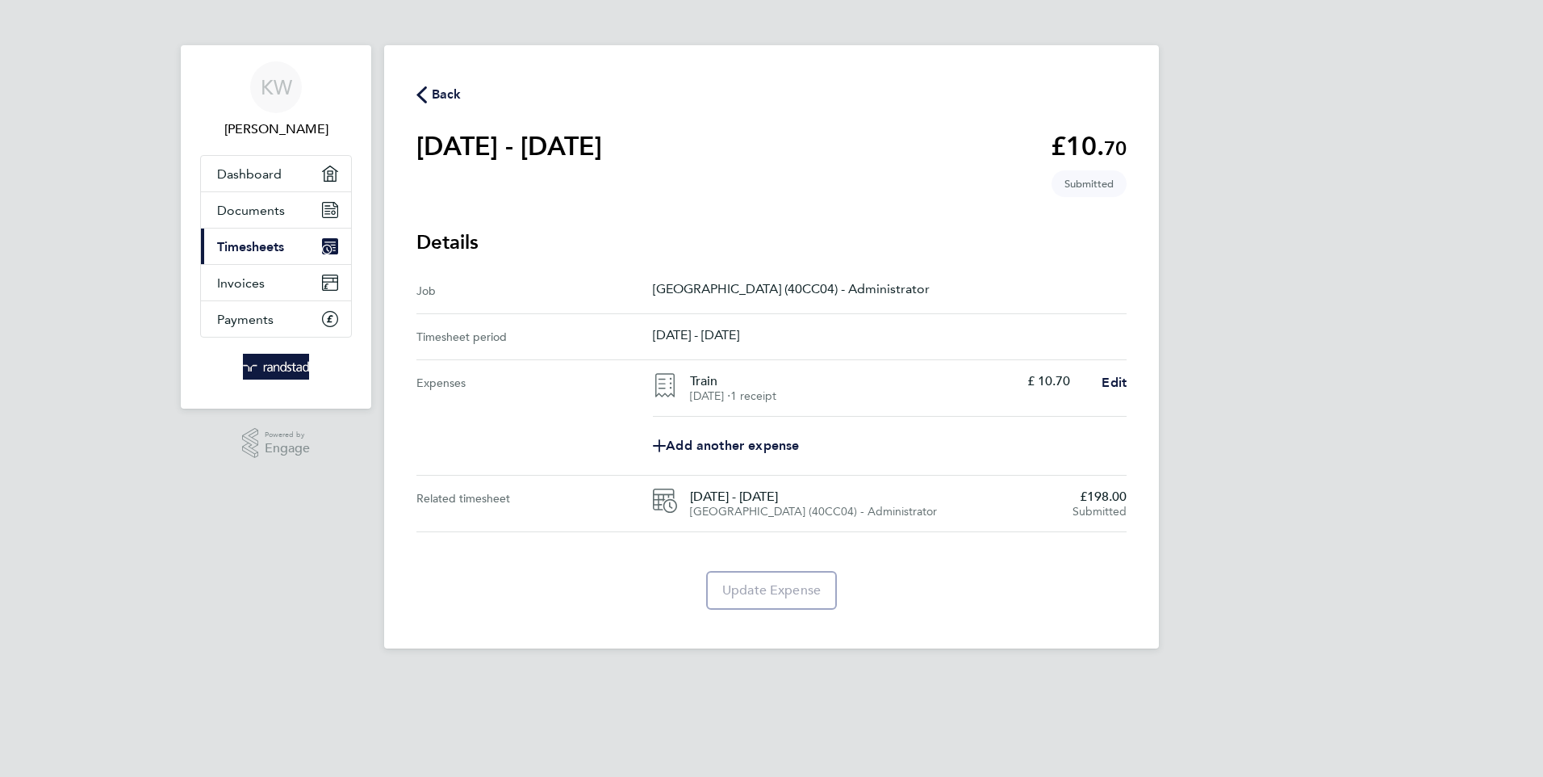
click at [439, 88] on span "Back" at bounding box center [447, 94] width 30 height 19
